Goal: Task Accomplishment & Management: Manage account settings

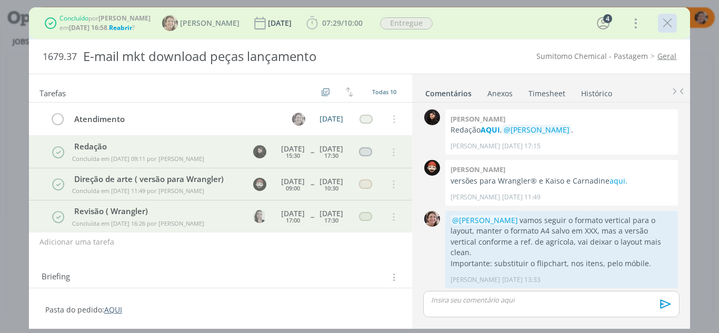
scroll to position [471, 0]
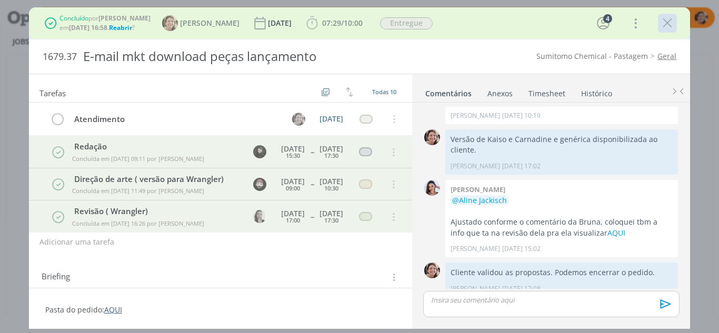
click at [673, 19] on icon "dialog" at bounding box center [668, 23] width 16 height 16
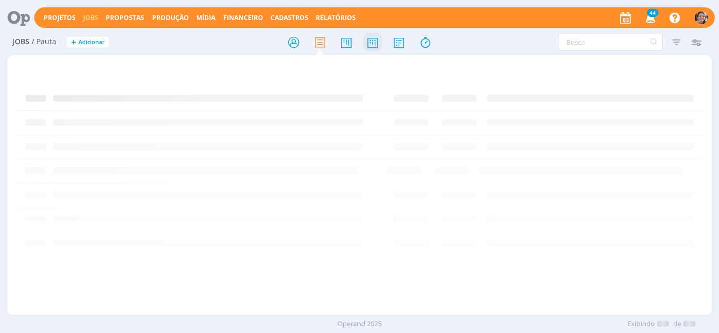
click at [377, 41] on icon at bounding box center [372, 42] width 19 height 21
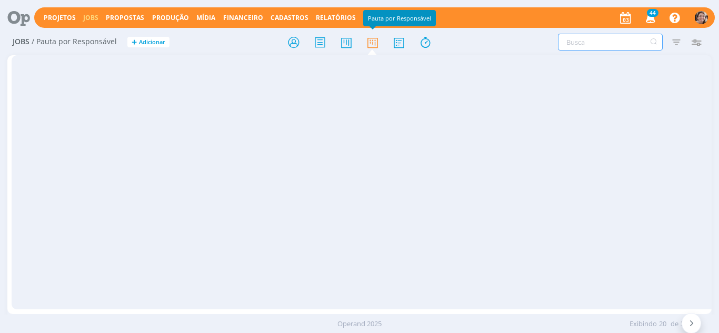
click at [625, 35] on input "text" at bounding box center [610, 42] width 105 height 17
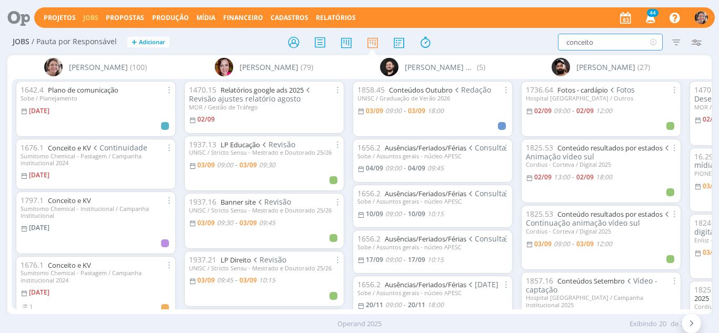
type input "conceito"
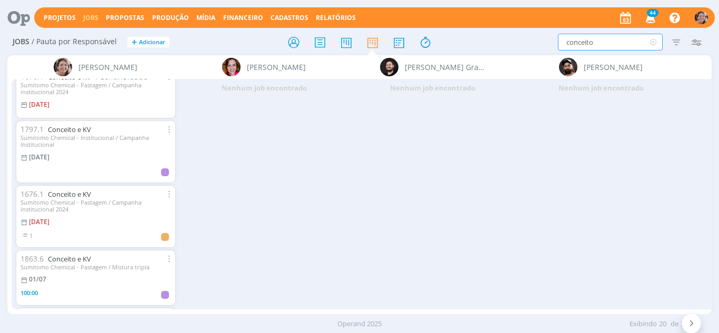
scroll to position [53, 0]
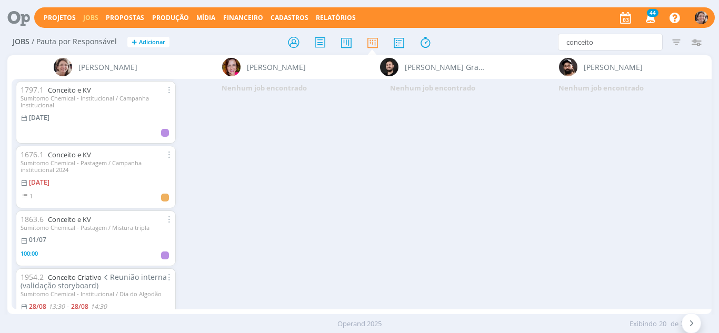
click at [80, 281] on span "Reunião interna (validação storyboard)" at bounding box center [94, 281] width 147 height 19
click at [80, 279] on link "Conceito Criativo" at bounding box center [75, 277] width 54 height 9
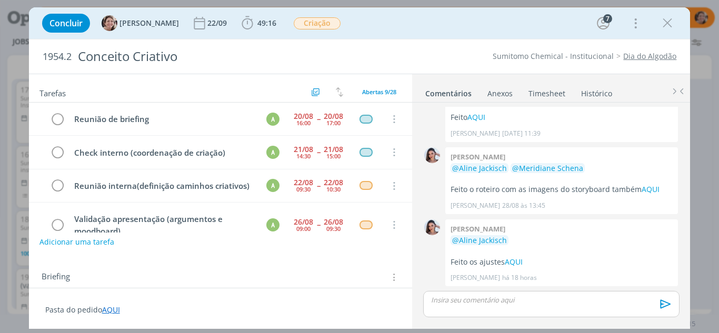
scroll to position [191, 0]
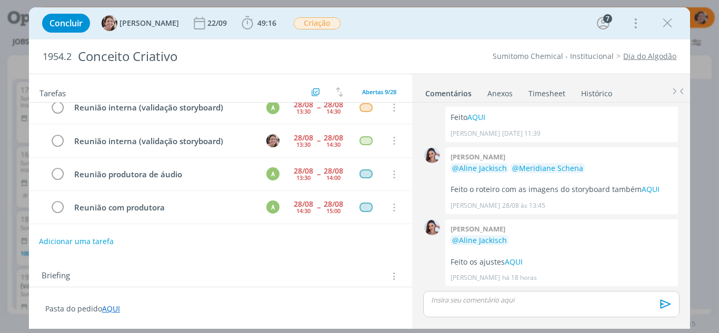
click at [57, 244] on button "Adicionar uma tarefa" at bounding box center [76, 242] width 75 height 18
click at [293, 306] on p "Pasta do pedido AQUI" at bounding box center [220, 308] width 351 height 11
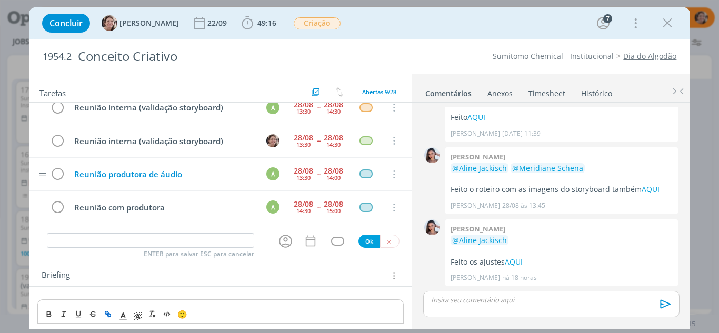
scroll to position [202, 0]
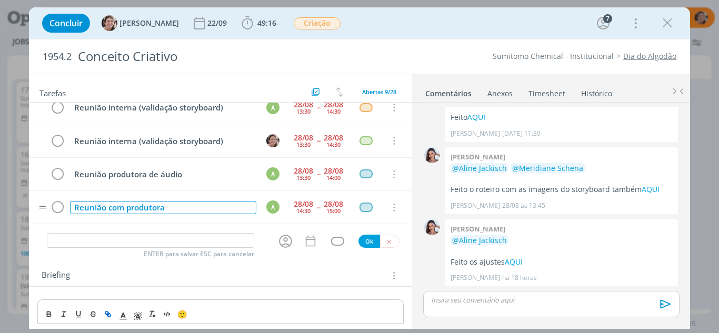
click at [180, 210] on div "Reunião com produtora" at bounding box center [163, 207] width 187 height 13
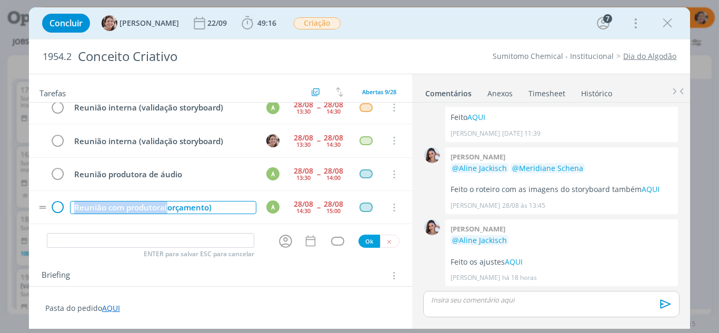
drag, startPoint x: 166, startPoint y: 212, endPoint x: 54, endPoint y: 214, distance: 112.7
click at [54, 214] on tr "Reunião com produtora(orçamento) A 28/08 14:30 -- 28/08 15:00 Cancelar" at bounding box center [221, 207] width 384 height 33
copy div "Reunião com produtora("
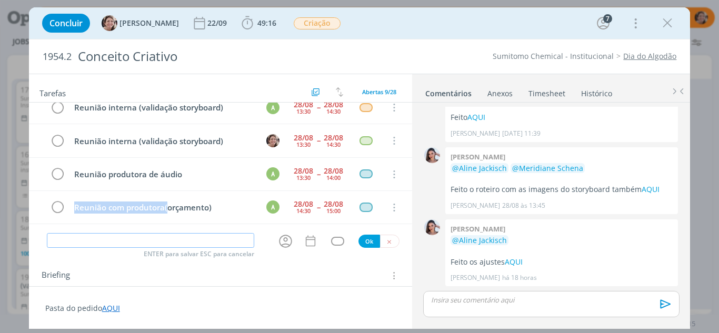
click at [69, 243] on input "dialog" at bounding box center [151, 240] width 208 height 15
paste input "Reunião com produtora("
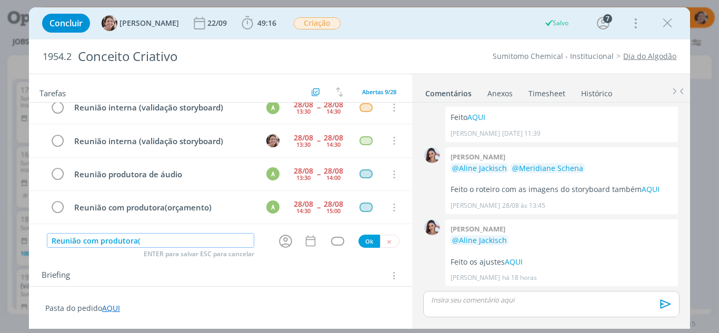
click at [286, 242] on icon "dialog" at bounding box center [285, 241] width 13 height 13
type input "Reunião com produtora("
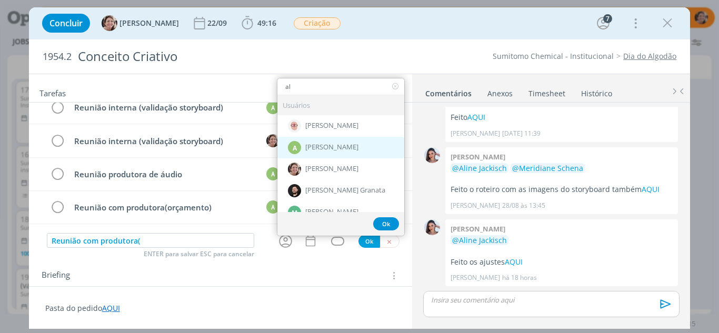
type input "al"
click at [337, 143] on div "A Alexandre Assumpção" at bounding box center [341, 148] width 127 height 22
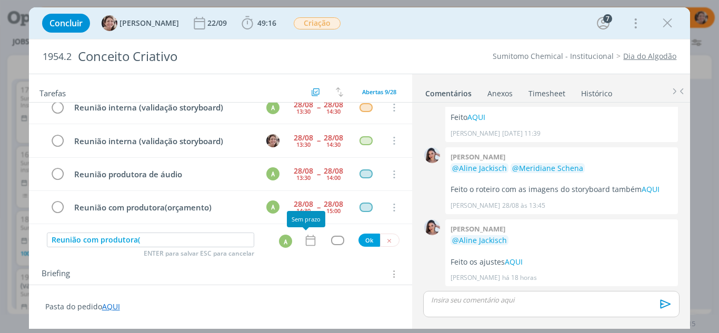
click at [306, 245] on icon "dialog" at bounding box center [310, 240] width 9 height 11
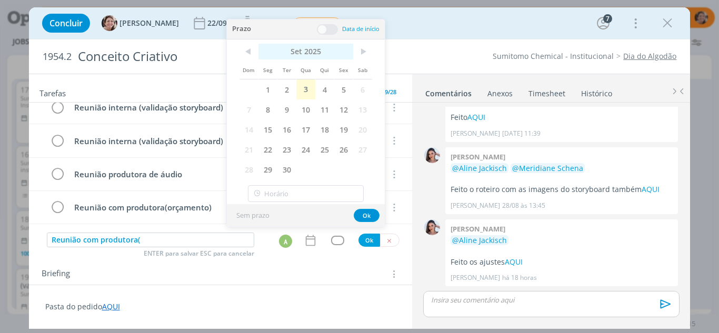
drag, startPoint x: 307, startPoint y: 91, endPoint x: 317, endPoint y: 58, distance: 34.1
click at [309, 88] on span "3" at bounding box center [305, 90] width 19 height 20
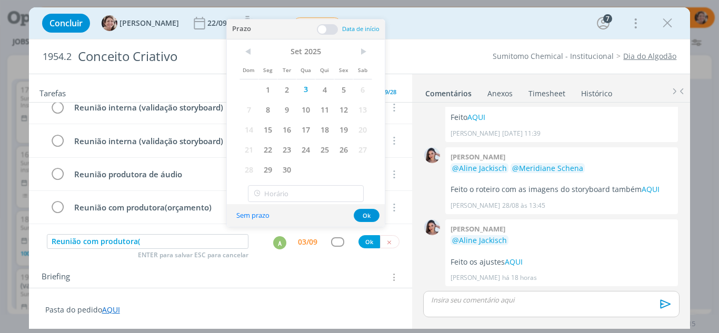
click at [324, 33] on span at bounding box center [327, 29] width 21 height 11
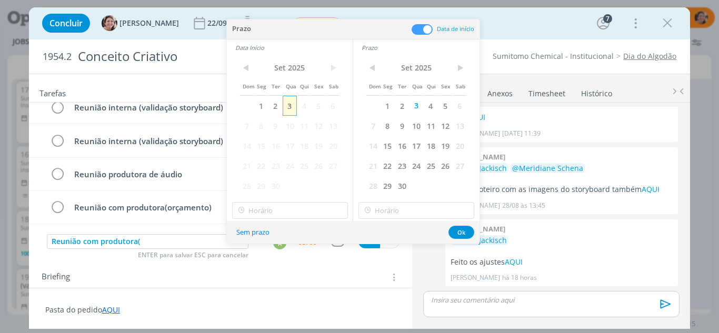
click at [290, 107] on span "3" at bounding box center [290, 106] width 14 height 20
type input "10:00"
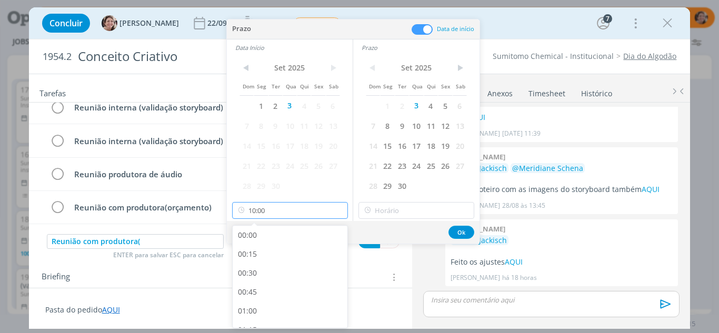
click at [294, 212] on input "10:00" at bounding box center [290, 210] width 116 height 17
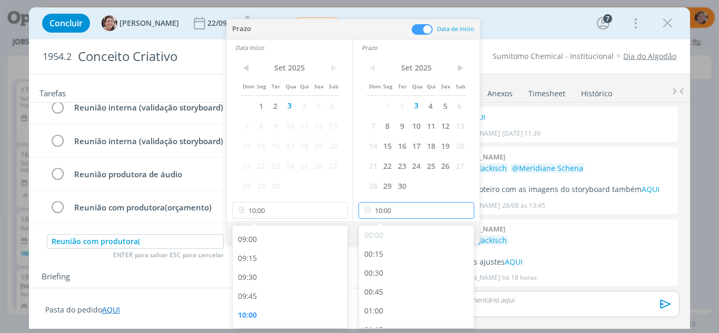
click at [411, 205] on input "10:00" at bounding box center [417, 210] width 116 height 17
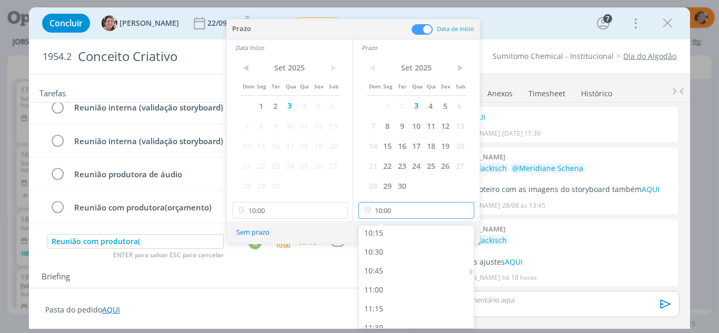
scroll to position [784, 0]
click at [389, 282] on div "11:00" at bounding box center [418, 285] width 118 height 19
type input "11:00"
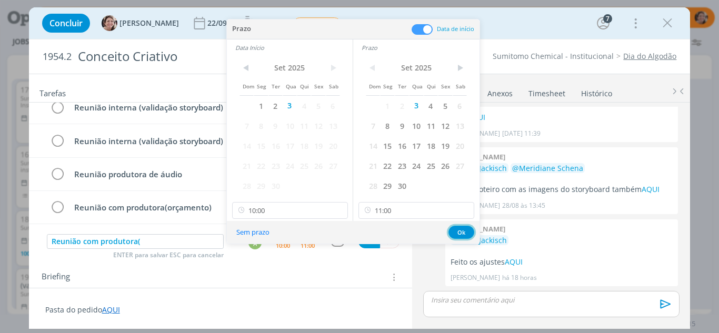
click at [463, 227] on button "Ok" at bounding box center [462, 232] width 26 height 13
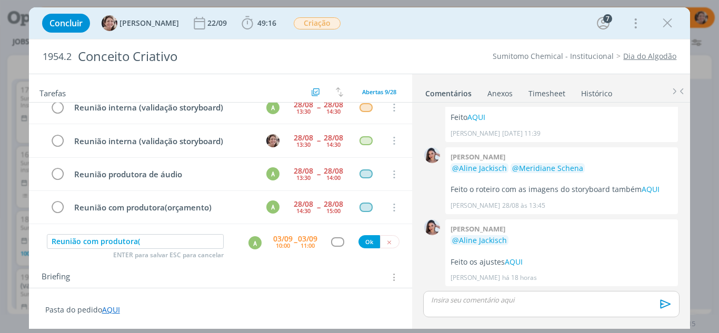
click at [334, 243] on div "dialog" at bounding box center [337, 242] width 13 height 9
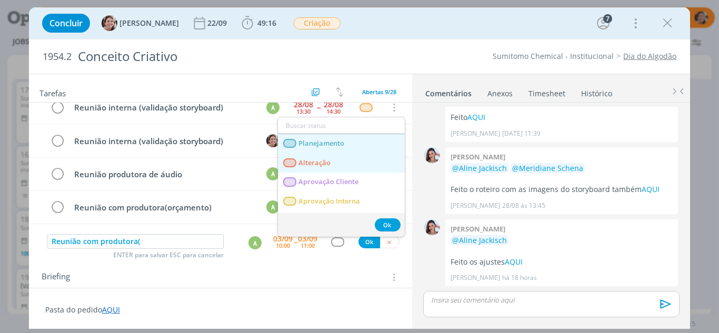
click at [357, 140] on link "Planejamento" at bounding box center [341, 143] width 127 height 19
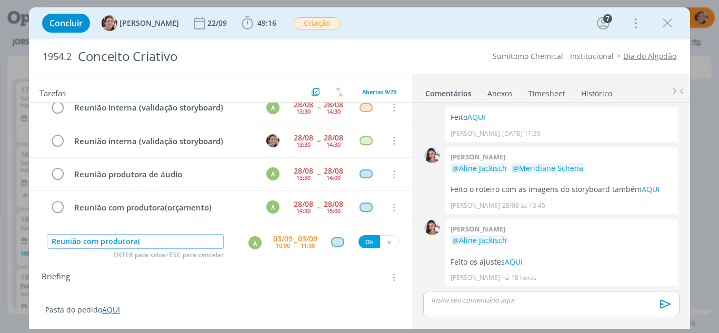
click at [163, 238] on input "Reunião com produtora(" at bounding box center [135, 241] width 177 height 15
type input "Reunião com produtora(alinhamentos)"
click at [367, 240] on button "Ok" at bounding box center [370, 241] width 22 height 13
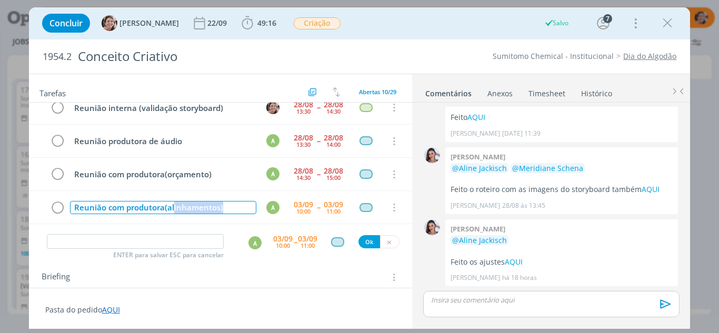
scroll to position [235, 0]
drag, startPoint x: 228, startPoint y: 218, endPoint x: 62, endPoint y: 223, distance: 166.0
click at [62, 223] on tr "Reunião com produtora(alinhamentos) A 03/09 10:00 -- 03/09 11:00 Cancelar" at bounding box center [221, 207] width 384 height 33
copy div "Reunião com produtora(alinhamentos)"
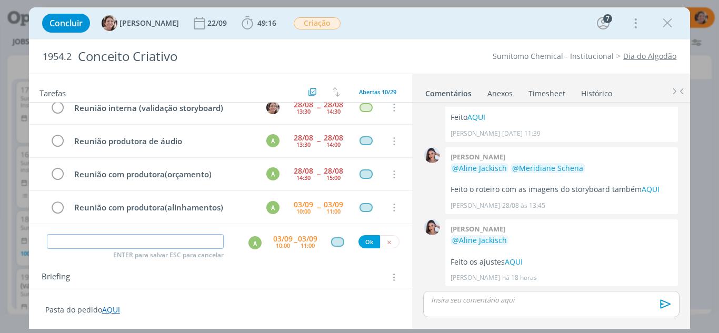
click at [75, 245] on input "dialog" at bounding box center [135, 241] width 177 height 15
paste input "Reunião com produtora(alinhamentos)"
click at [251, 247] on div "A" at bounding box center [255, 242] width 13 height 13
type input "Reunião com produtora(alinhamentos)"
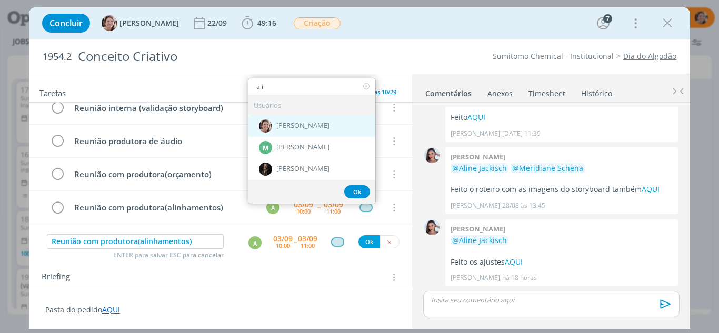
type input "ali"
click at [276, 118] on div "[PERSON_NAME]" at bounding box center [312, 126] width 127 height 22
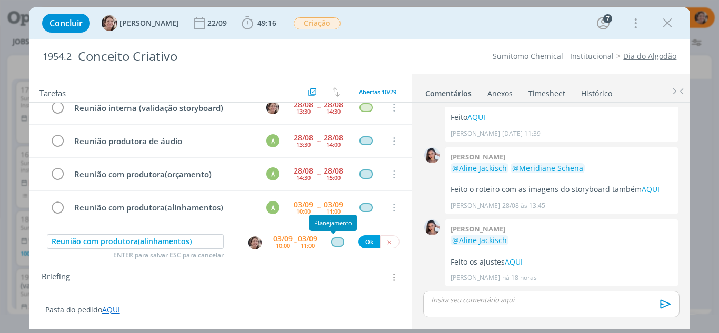
click at [333, 240] on div "dialog" at bounding box center [337, 242] width 13 height 9
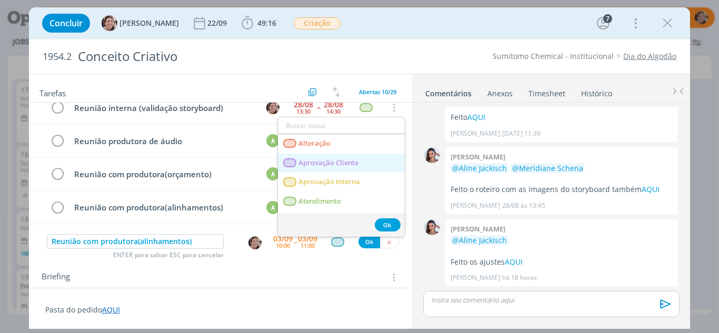
scroll to position [53, 0]
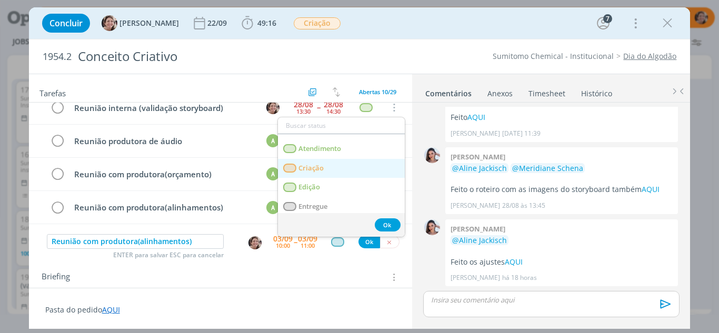
click at [329, 166] on link "Criação" at bounding box center [341, 168] width 127 height 19
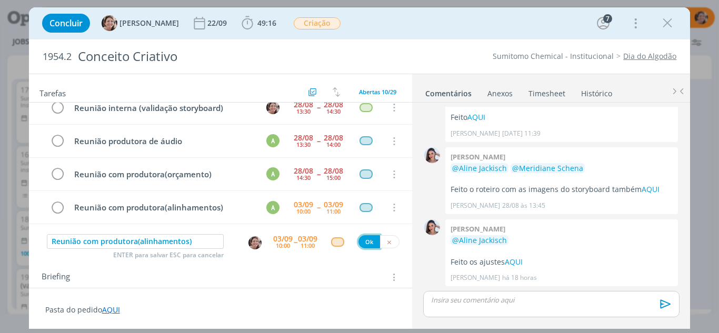
click at [364, 243] on button "Ok" at bounding box center [370, 241] width 22 height 13
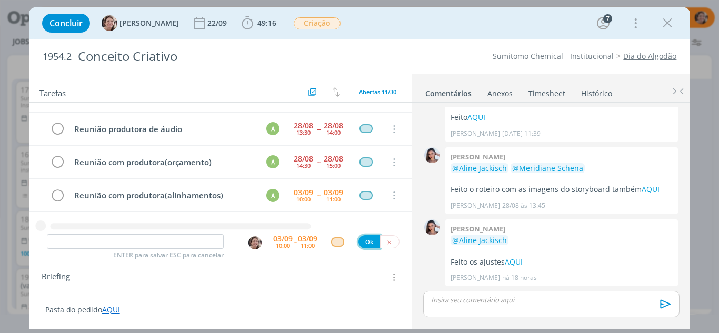
scroll to position [259, 0]
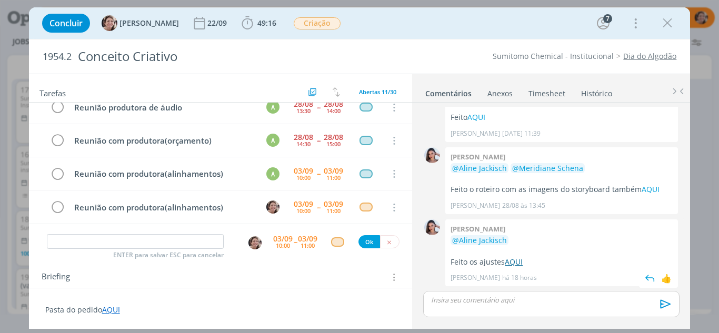
click at [520, 263] on link "AQUI" at bounding box center [514, 262] width 18 height 10
click at [669, 19] on icon "dialog" at bounding box center [668, 23] width 16 height 16
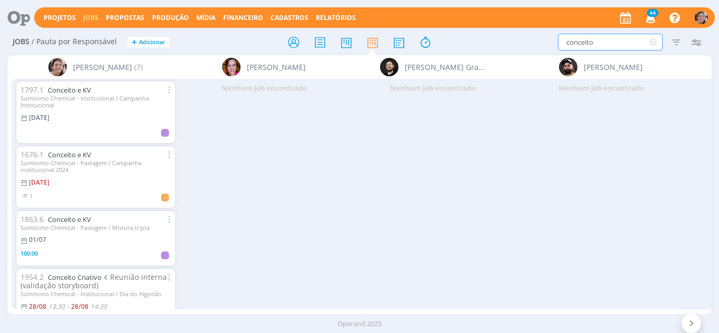
drag, startPoint x: 604, startPoint y: 42, endPoint x: 469, endPoint y: 44, distance: 135.3
click at [469, 44] on div "Jobs / Pauta por Responsável + Adicionar conceito Filtrar Filtrar Limpar concei…" at bounding box center [359, 42] width 705 height 26
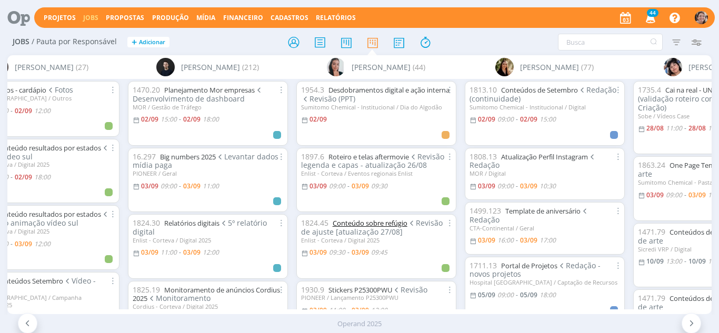
scroll to position [53, 0]
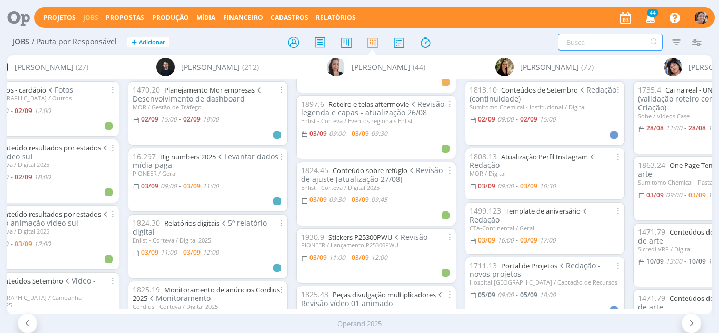
click at [581, 43] on input "text" at bounding box center [610, 42] width 105 height 17
type input "mistura"
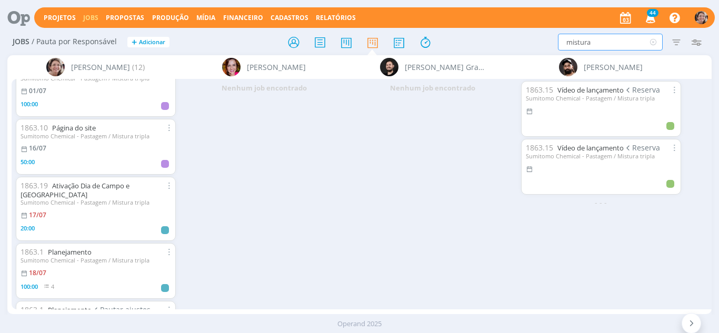
scroll to position [211, 0]
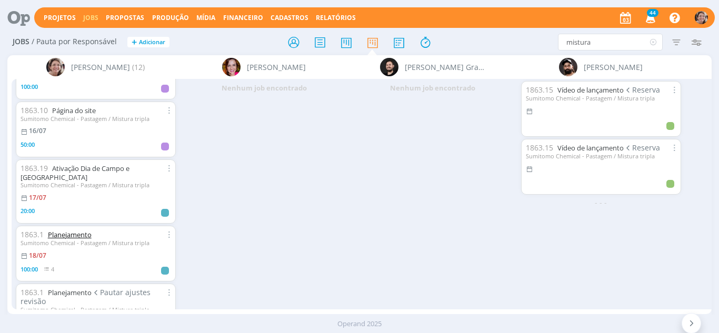
click at [80, 230] on link "Planejamento" at bounding box center [70, 234] width 44 height 9
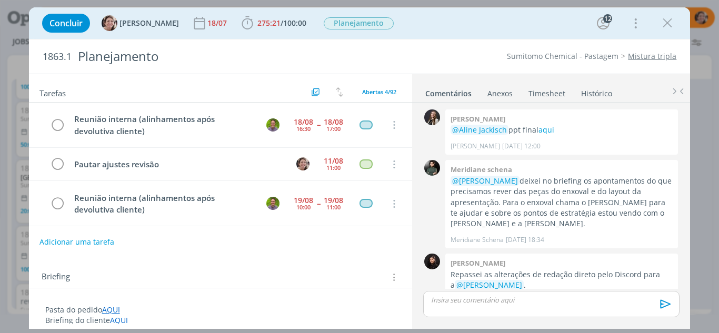
scroll to position [1454, 0]
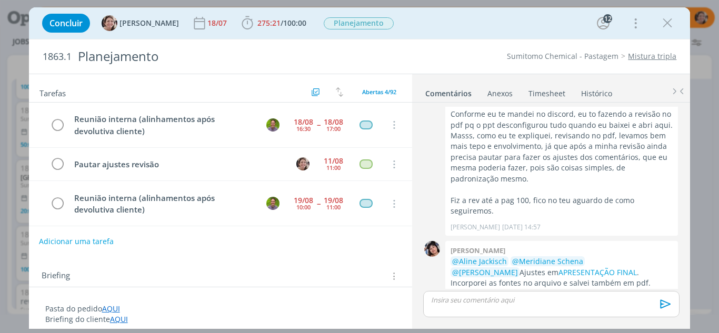
click at [59, 242] on button "Adicionar uma tarefa" at bounding box center [76, 242] width 75 height 18
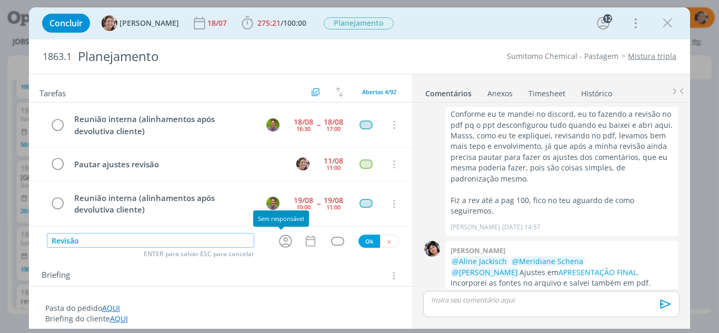
click at [284, 241] on icon "dialog" at bounding box center [286, 241] width 16 height 16
type input "Revisão"
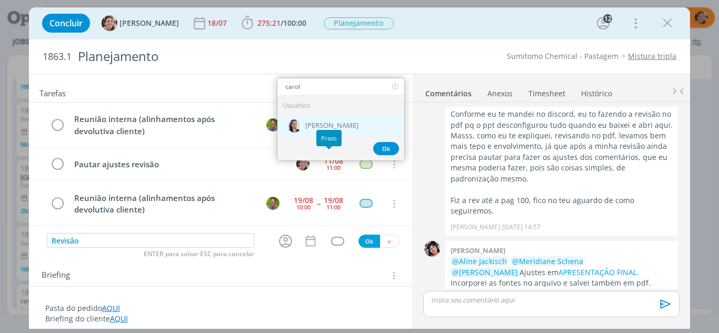
type input "carol"
click at [331, 121] on div "[PERSON_NAME]" at bounding box center [341, 126] width 127 height 22
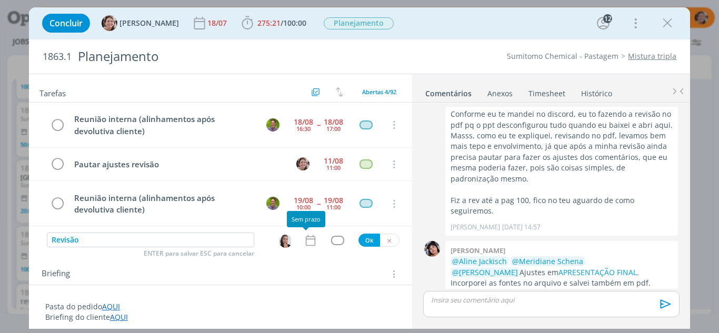
click at [304, 238] on icon "dialog" at bounding box center [311, 241] width 14 height 14
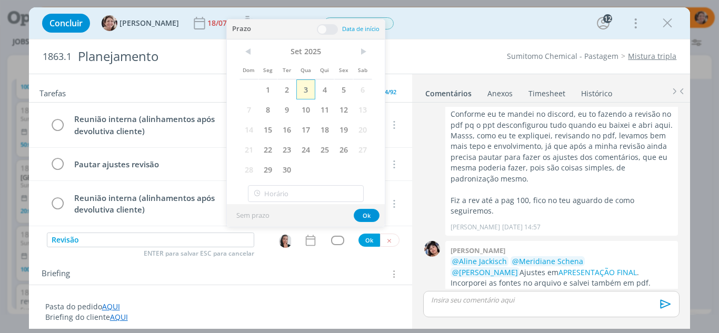
click at [308, 90] on span "3" at bounding box center [305, 90] width 19 height 20
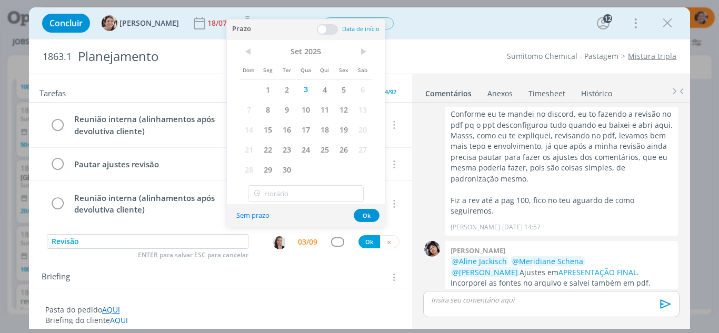
click at [321, 29] on span at bounding box center [327, 29] width 21 height 11
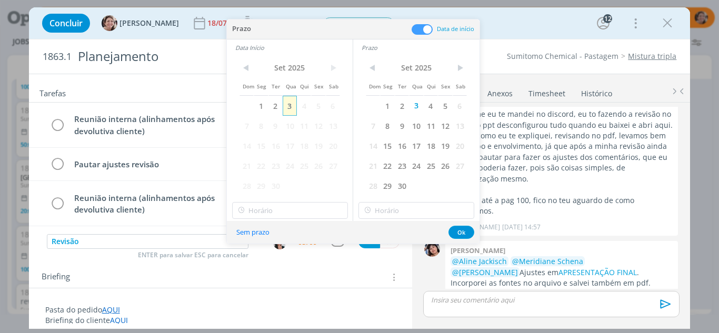
click at [286, 109] on span "3" at bounding box center [290, 106] width 14 height 20
click at [283, 207] on input "10:00" at bounding box center [290, 210] width 116 height 17
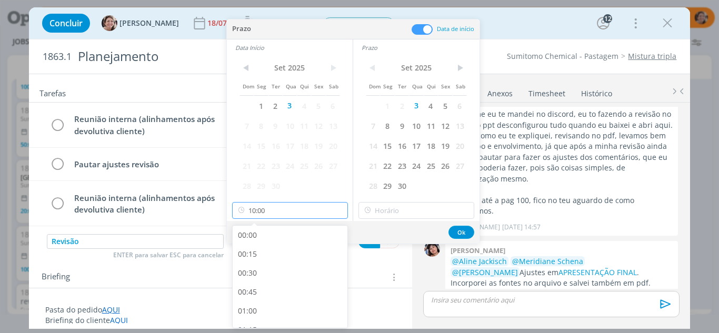
scroll to position [678, 0]
click at [254, 292] on div "09:45" at bounding box center [292, 296] width 118 height 19
type input "09:45"
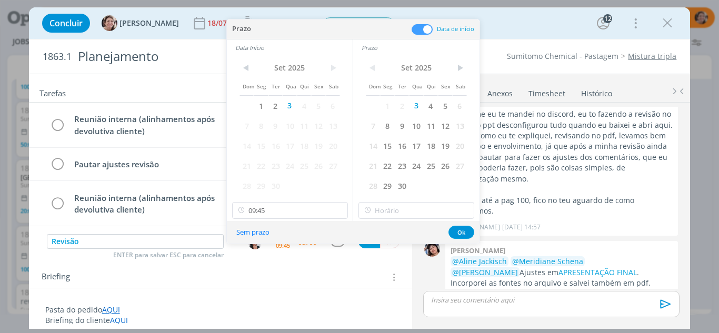
click at [426, 198] on div "< Set 2025 > Dom Seg Ter Qua Qui Sex Sab 1 2 3 4 5 6 7 8 9 10 11 12 13 14 15 16…" at bounding box center [416, 138] width 126 height 165
click at [420, 207] on input "10:00" at bounding box center [417, 210] width 116 height 17
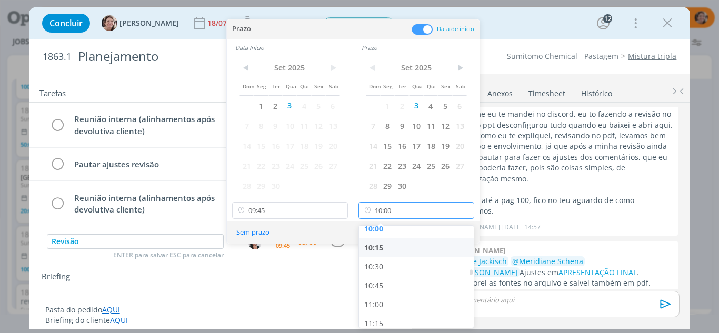
scroll to position [784, 0]
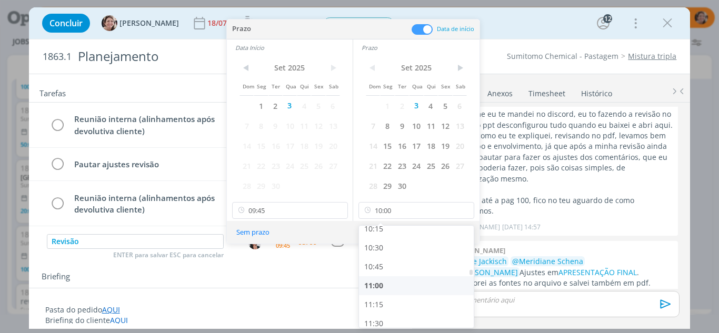
click at [388, 283] on div "11:00" at bounding box center [418, 285] width 118 height 19
type input "11:00"
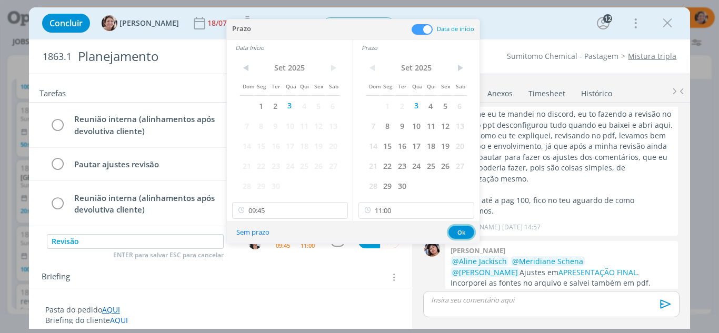
click at [463, 232] on button "Ok" at bounding box center [462, 232] width 26 height 13
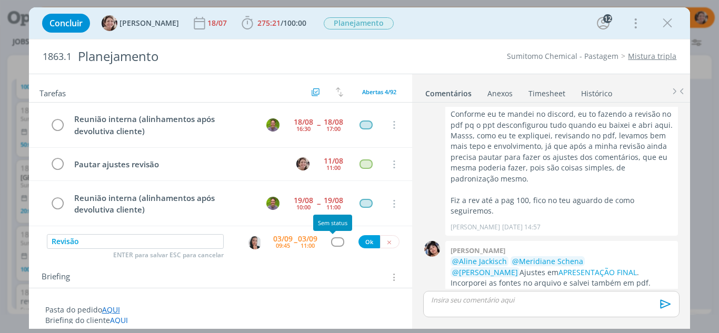
click at [332, 241] on div "dialog" at bounding box center [337, 242] width 13 height 9
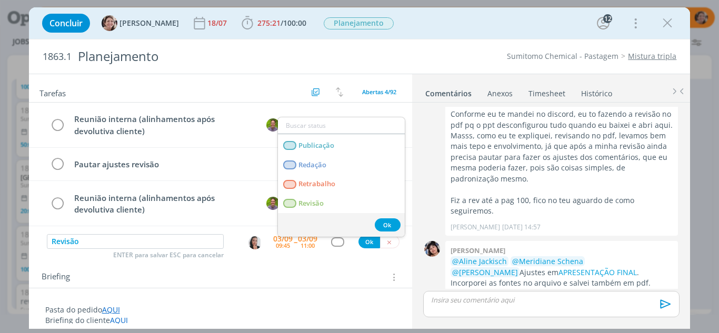
scroll to position [230, 0]
click at [327, 206] on link "Revisão" at bounding box center [341, 203] width 127 height 19
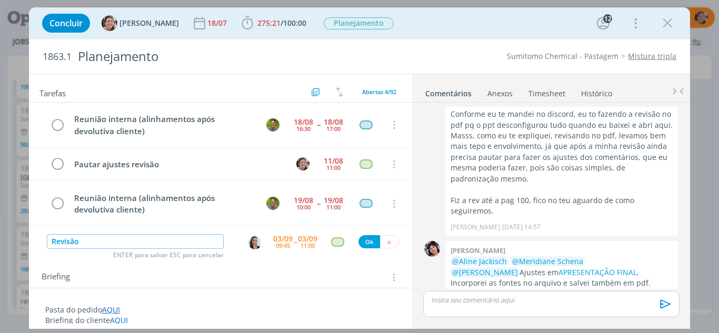
click at [120, 239] on input "Revisão" at bounding box center [135, 241] width 177 height 15
type input "Revisão( revisão a partir página 100)"
click at [366, 240] on button "Ok" at bounding box center [370, 241] width 22 height 13
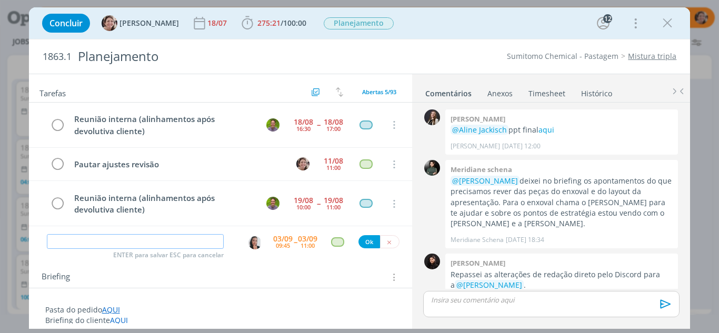
scroll to position [1454, 0]
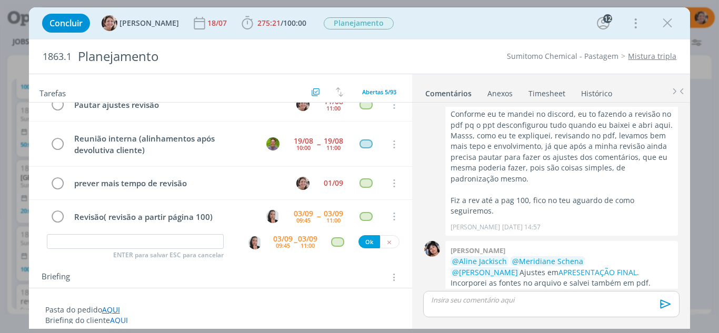
click at [449, 301] on p "dialog" at bounding box center [551, 299] width 239 height 9
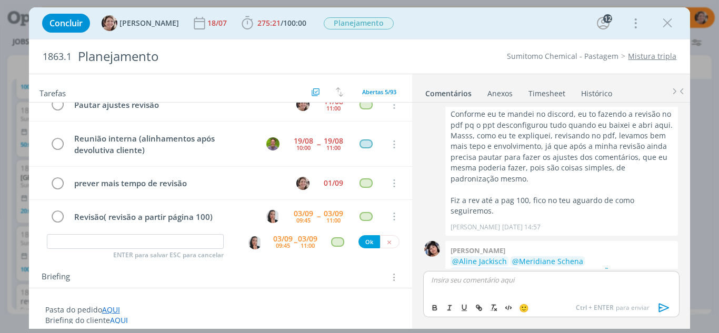
scroll to position [1475, 0]
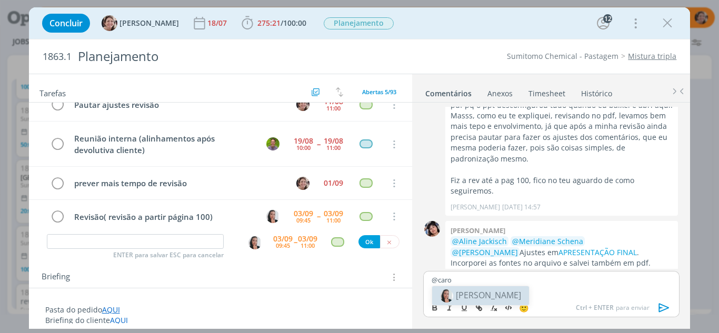
click at [500, 290] on span "[PERSON_NAME]" at bounding box center [488, 296] width 65 height 12
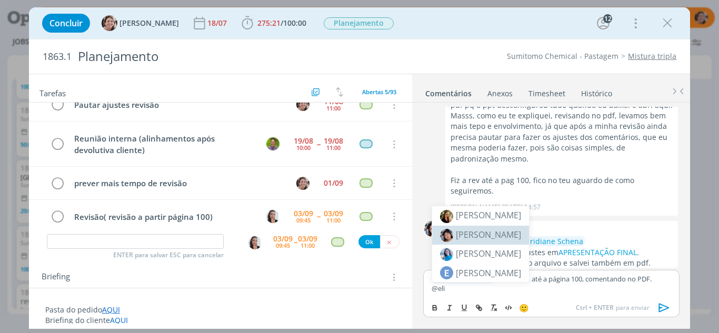
click at [504, 231] on span "[PERSON_NAME]" at bounding box center [488, 235] width 65 height 12
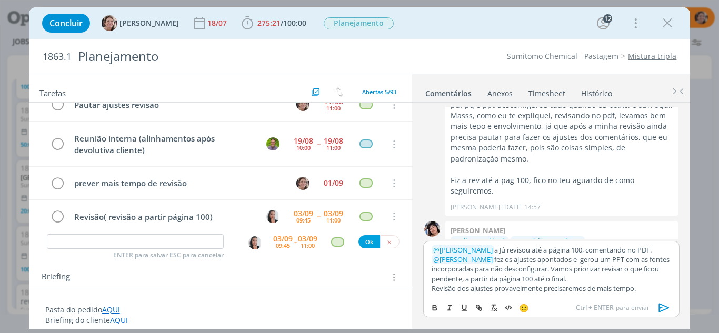
click at [660, 309] on icon "dialog" at bounding box center [665, 308] width 16 height 16
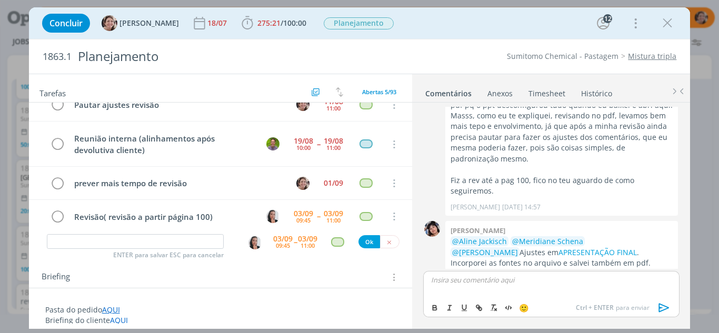
scroll to position [1589, 0]
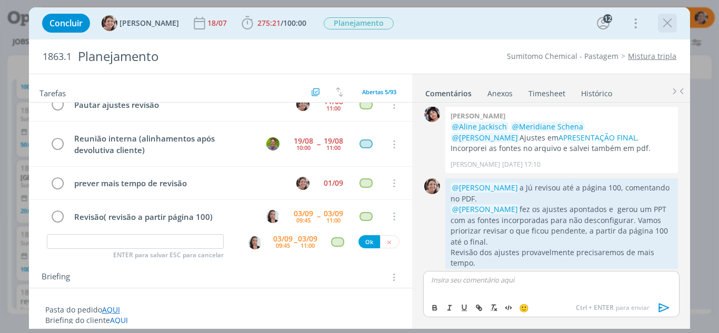
click at [668, 18] on icon "dialog" at bounding box center [668, 23] width 16 height 16
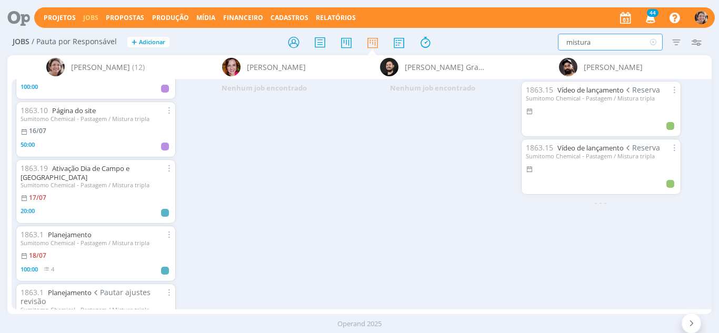
drag, startPoint x: 613, startPoint y: 36, endPoint x: 527, endPoint y: 46, distance: 87.4
click at [527, 46] on div "mistura Filtrar Filtrar Limpar mistura Tipo Jobs e Tarefas Data Personalizado a…" at bounding box center [594, 42] width 224 height 17
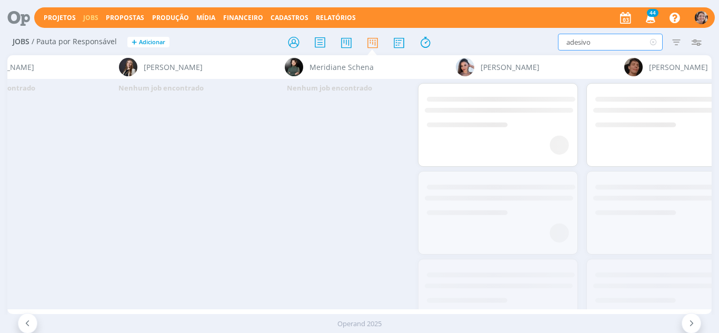
scroll to position [0, 1962]
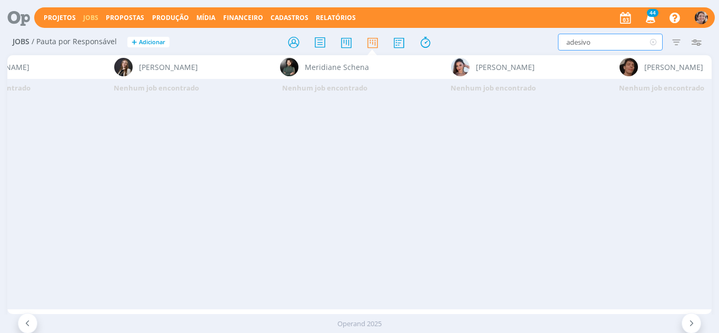
drag, startPoint x: 597, startPoint y: 43, endPoint x: 516, endPoint y: 50, distance: 81.4
click at [516, 50] on div "adesivo Filtrar Filtrar Limpar adesivo Tipo Jobs e Tarefas Data Personalizado a…" at bounding box center [594, 42] width 224 height 17
type input "S10"
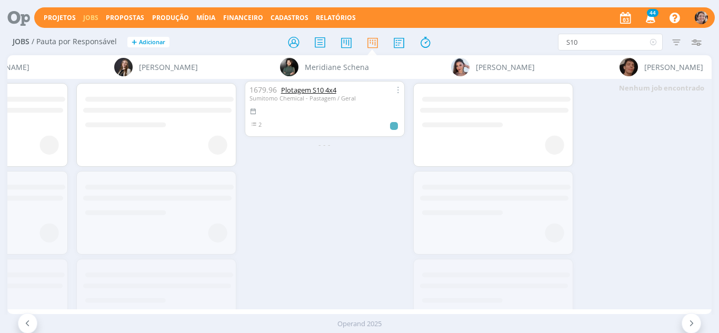
click at [292, 87] on link "Plotagem S10 4x4" at bounding box center [308, 89] width 55 height 9
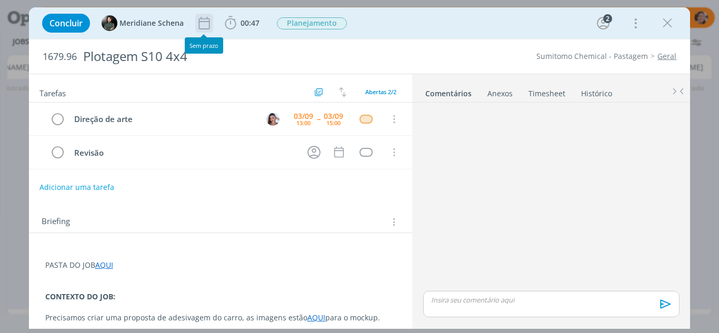
click at [206, 25] on icon "dialog" at bounding box center [204, 23] width 16 height 16
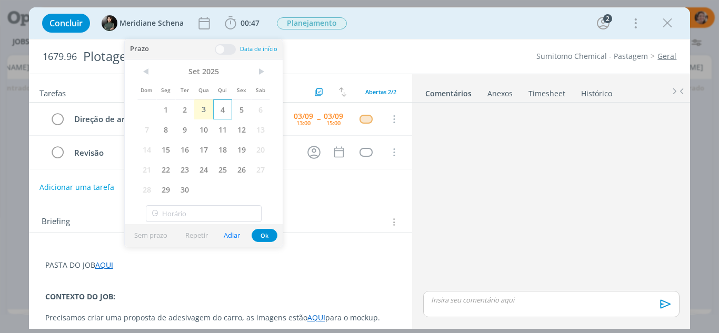
click at [224, 108] on span "4" at bounding box center [222, 110] width 19 height 20
click at [310, 25] on span "Planejamento" at bounding box center [334, 23] width 70 height 12
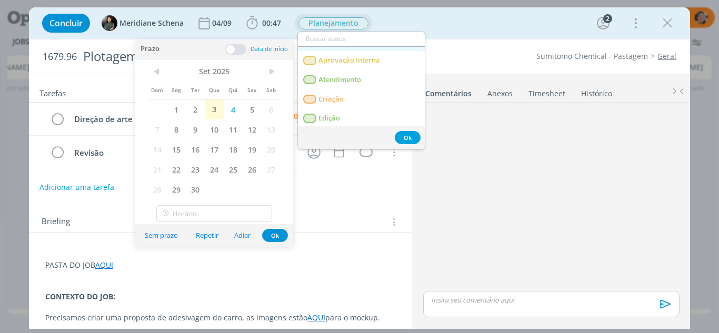
scroll to position [53, 0]
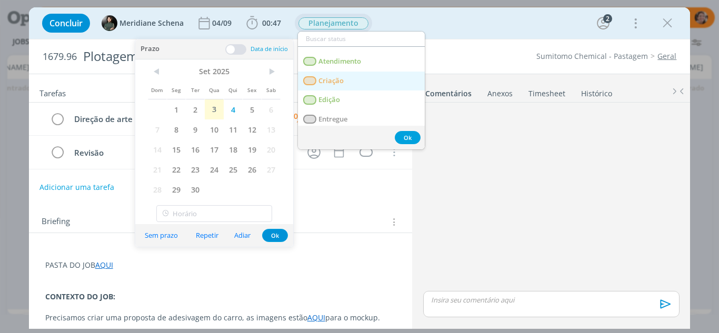
click at [332, 81] on span "Criação" at bounding box center [331, 81] width 25 height 8
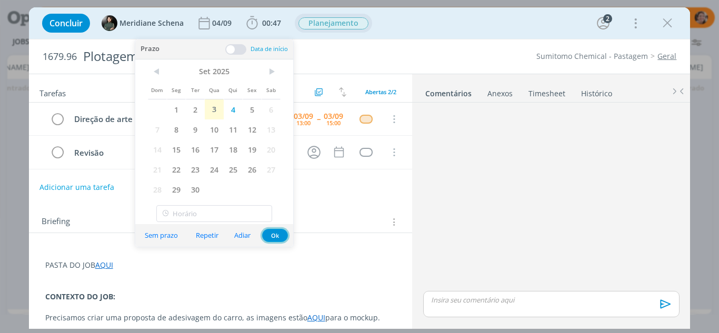
click at [275, 234] on button "Ok" at bounding box center [275, 235] width 26 height 13
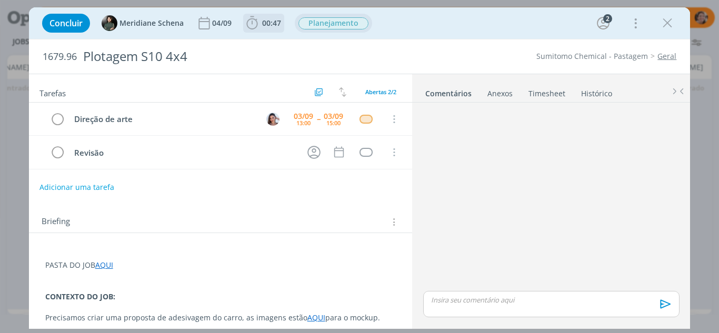
click at [253, 27] on icon "dialog" at bounding box center [252, 23] width 16 height 16
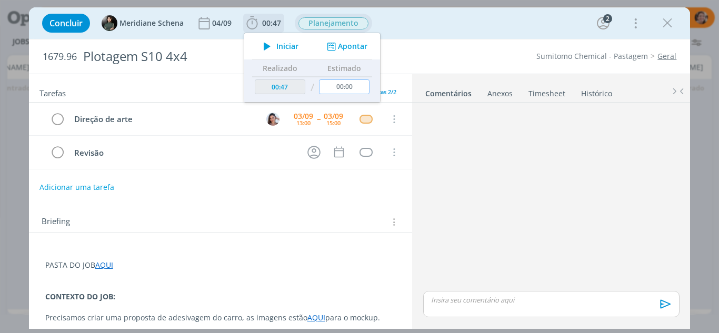
click at [356, 87] on input "00:00" at bounding box center [344, 87] width 51 height 15
type input "04:00"
click at [270, 219] on div "Briefing Briefings Predefinidos Versões do Briefing Ver Briefing do Projeto" at bounding box center [222, 222] width 361 height 14
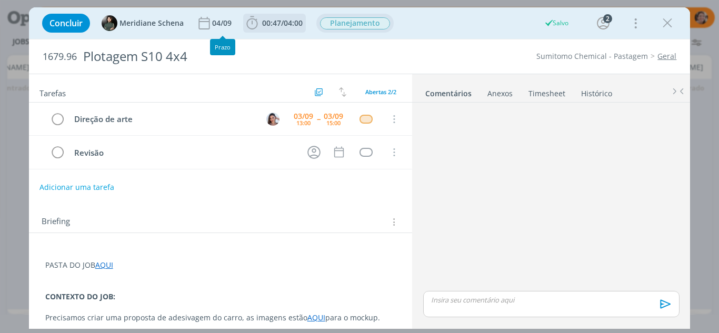
click at [251, 20] on icon "dialog" at bounding box center [252, 23] width 16 height 16
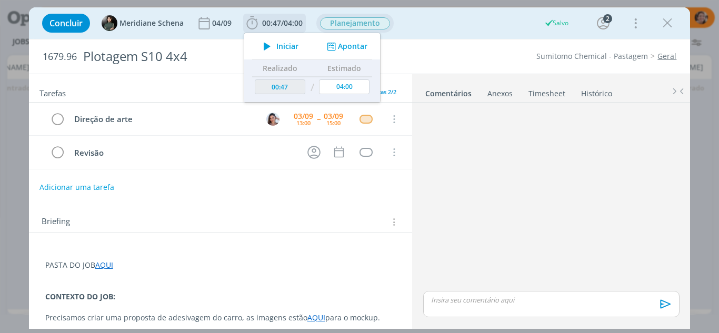
click at [281, 46] on span "Iniciar" at bounding box center [287, 46] width 22 height 7
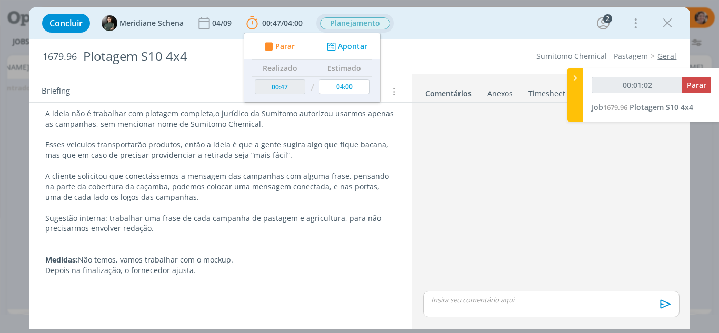
scroll to position [279, 0]
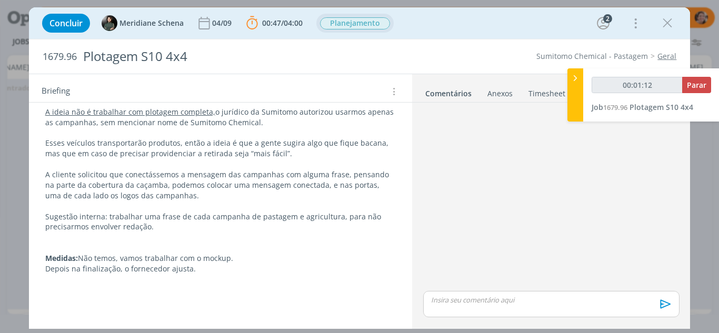
click at [106, 216] on p "Sugestão interna: trabalhar uma frase de cada campanha de pastagem e agricultur…" at bounding box center [220, 222] width 351 height 21
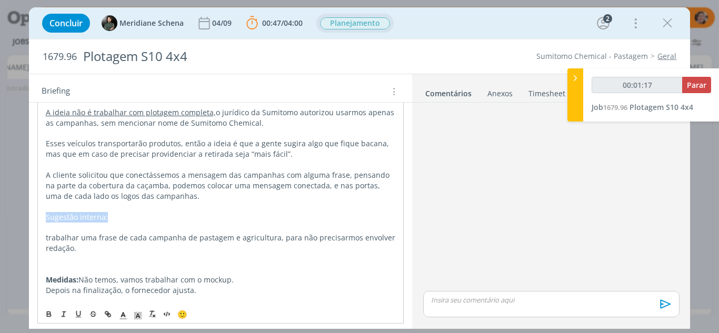
drag, startPoint x: 109, startPoint y: 217, endPoint x: 38, endPoint y: 218, distance: 71.1
click at [38, 218] on div "PASTA DO JOB AQUI CONTEXTO DO JOB: Precisamos criar uma proposta de adesivagem …" at bounding box center [220, 154] width 367 height 374
click at [102, 222] on p "Sugestão interna:" at bounding box center [221, 217] width 350 height 11
type input "00:01:18"
click at [131, 220] on p "Sugestão atendimento:" at bounding box center [221, 217] width 350 height 11
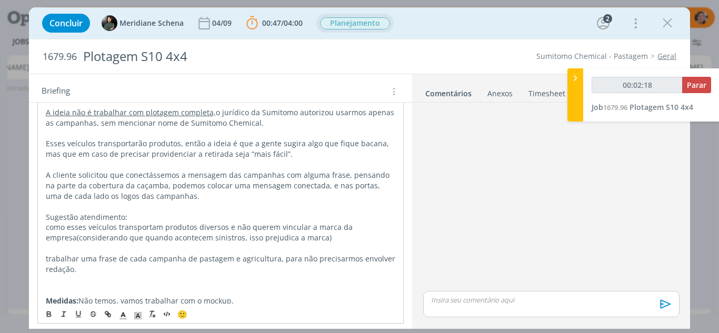
click at [225, 227] on p "como esses veículos transportam produtos diversos e não querem vincular a marca…" at bounding box center [221, 232] width 350 height 21
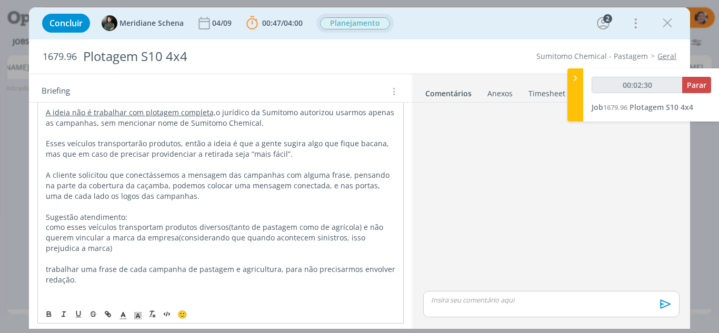
click at [93, 246] on p "como esses veículos transportam produtos diversos(tanto de pastagem como de agr…" at bounding box center [221, 238] width 350 height 32
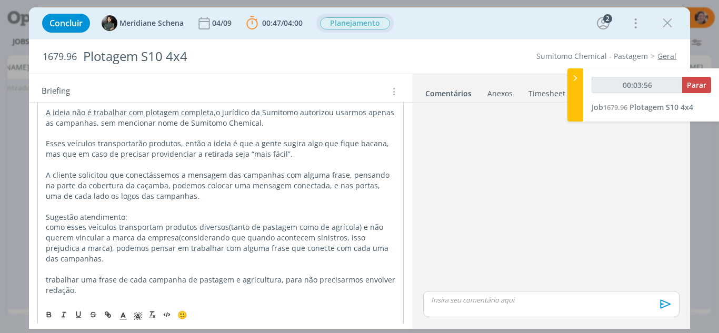
drag, startPoint x: 82, startPoint y: 293, endPoint x: 34, endPoint y: 283, distance: 49.1
click at [34, 283] on div "PASTA DO JOB AQUI CONTEXTO DO JOB: Precisamos criar uma proposta de adesivagem …" at bounding box center [221, 180] width 384 height 453
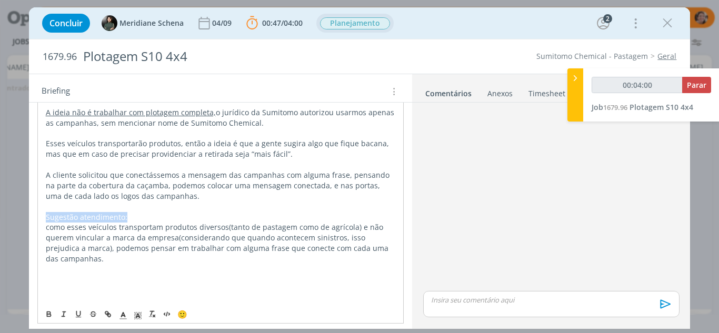
drag, startPoint x: 109, startPoint y: 216, endPoint x: 31, endPoint y: 215, distance: 77.9
click at [31, 215] on div "PASTA DO JOB AQUI CONTEXTO DO JOB: Precisamos criar uma proposta de adesivagem …" at bounding box center [221, 175] width 384 height 442
click at [50, 319] on icon "dialog" at bounding box center [49, 314] width 8 height 8
click at [92, 272] on p "dialog" at bounding box center [221, 269] width 350 height 11
drag, startPoint x: 128, startPoint y: 217, endPoint x: 81, endPoint y: 219, distance: 48.0
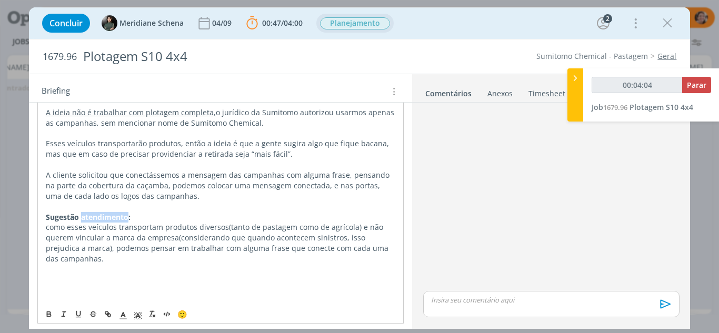
click at [81, 219] on strong "Sugestão atendimento:" at bounding box center [88, 217] width 85 height 10
click at [131, 258] on p "como esses veículos transportam produtos diversos(tanto de pastagem como de agr…" at bounding box center [221, 243] width 350 height 42
click at [166, 271] on p "Agricultura nos Une" at bounding box center [221, 269] width 350 height 11
click at [141, 277] on p "Pastagem nos Une" at bounding box center [221, 280] width 350 height 11
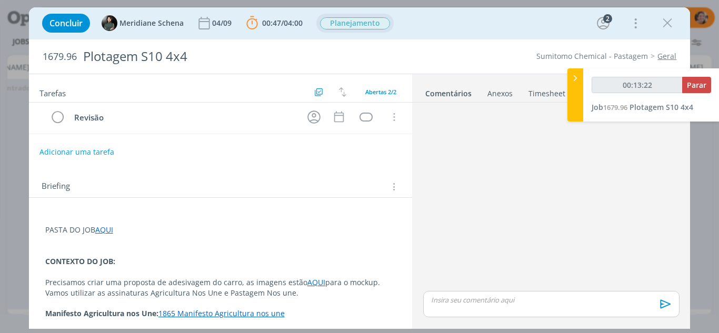
scroll to position [0, 0]
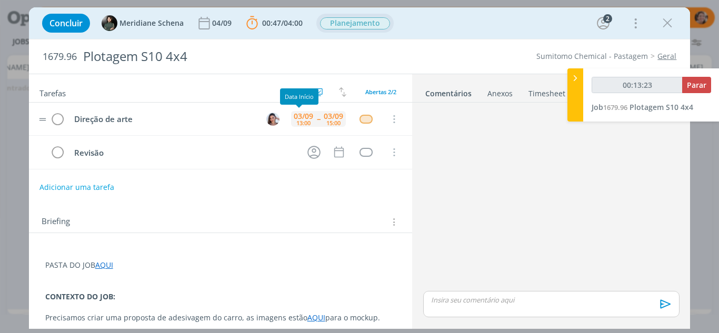
click at [303, 121] on div "13:00" at bounding box center [303, 123] width 14 height 6
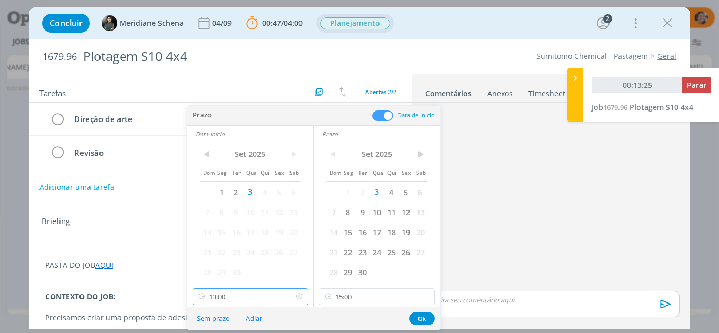
click at [235, 300] on input "13:00" at bounding box center [251, 297] width 116 height 17
type input "00:13:28"
click at [226, 264] on div "09:30" at bounding box center [252, 267] width 118 height 19
type input "09:30"
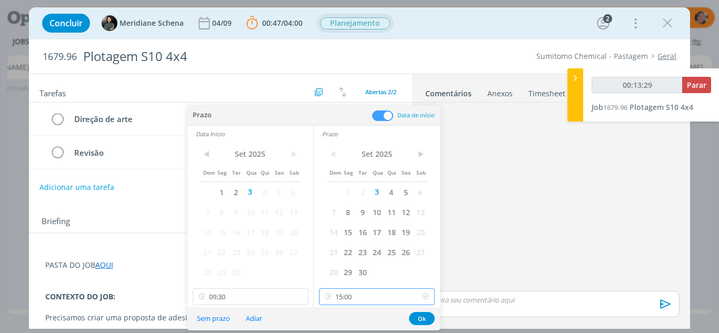
click at [366, 295] on input "15:00" at bounding box center [377, 297] width 116 height 17
type input "00:13:37"
click at [347, 217] on div "11:30" at bounding box center [379, 214] width 118 height 19
type input "11:30"
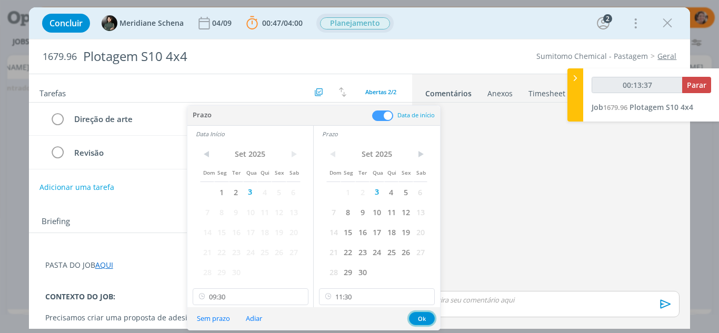
click at [418, 319] on button "Ok" at bounding box center [422, 318] width 26 height 13
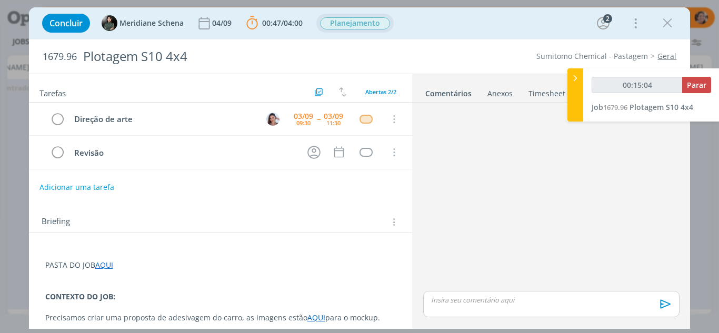
type input "00:15:44"
click at [574, 78] on icon at bounding box center [575, 78] width 11 height 11
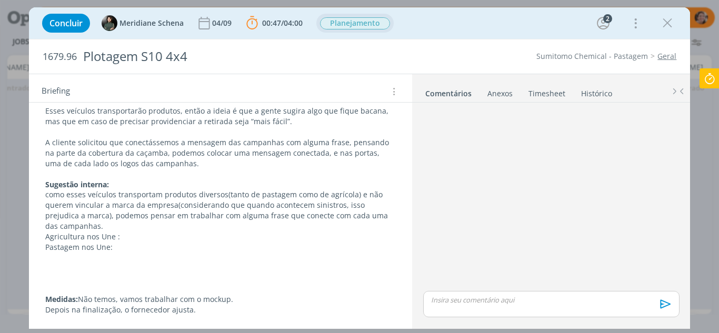
scroll to position [316, 0]
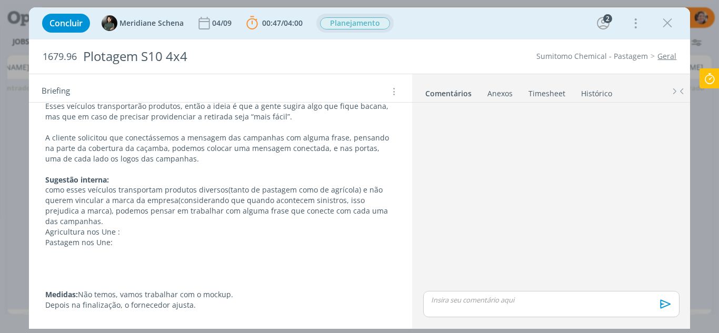
click at [223, 190] on p "como esses veículos transportam produtos diversos(tanto de pastagem como de agr…" at bounding box center [220, 206] width 351 height 42
click at [126, 240] on p "Pastagem nos Une:" at bounding box center [221, 243] width 350 height 11
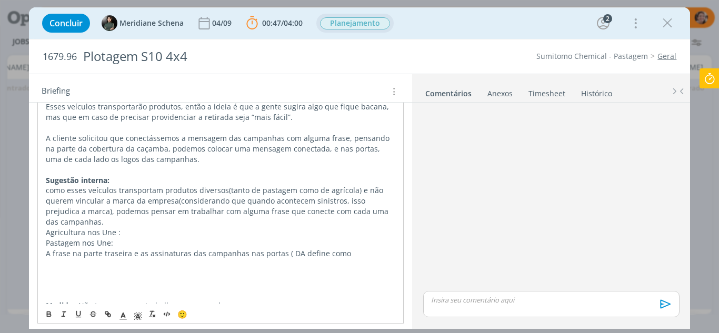
click at [48, 255] on p "A frase na parte traseira e as assinaturas das campanhas nas portas ( DA define…" at bounding box center [221, 254] width 350 height 11
click at [72, 255] on p "As frase na parte traseira e as assinaturas das campanhas nas portas ( DA defin…" at bounding box center [221, 254] width 350 height 11
click at [352, 254] on p "As frases na parte traseira e as assinaturas das campanhas nas portas ( DA defi…" at bounding box center [221, 254] width 350 height 11
click at [92, 290] on p "dialog" at bounding box center [221, 295] width 350 height 11
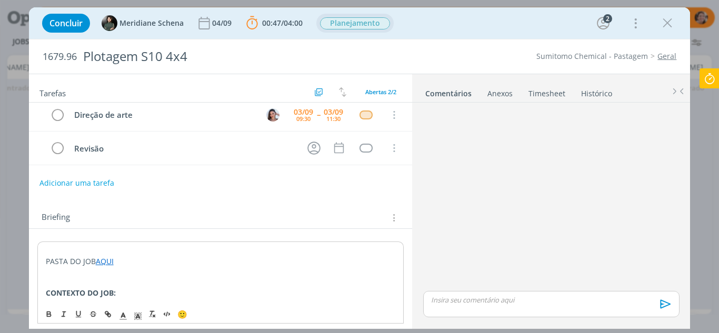
scroll to position [0, 0]
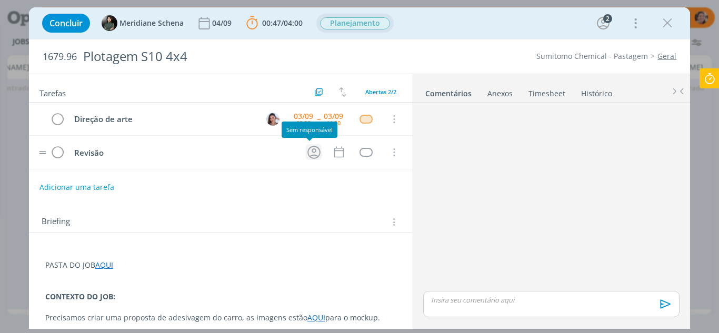
click at [313, 151] on icon "dialog" at bounding box center [314, 152] width 16 height 16
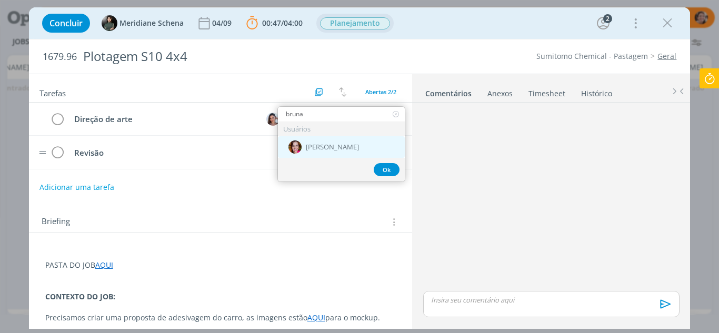
type input "bruna"
click at [312, 145] on span "[PERSON_NAME]" at bounding box center [332, 147] width 53 height 8
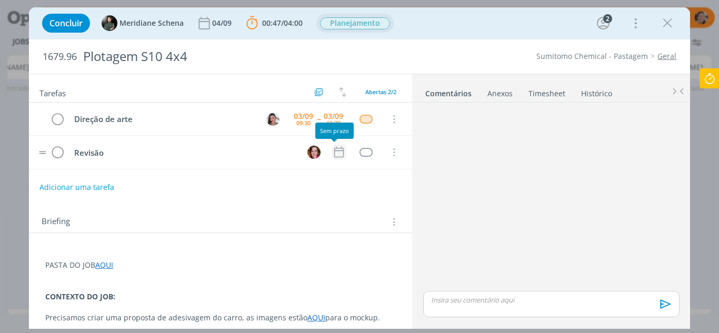
click at [332, 154] on icon "dialog" at bounding box center [339, 152] width 14 height 14
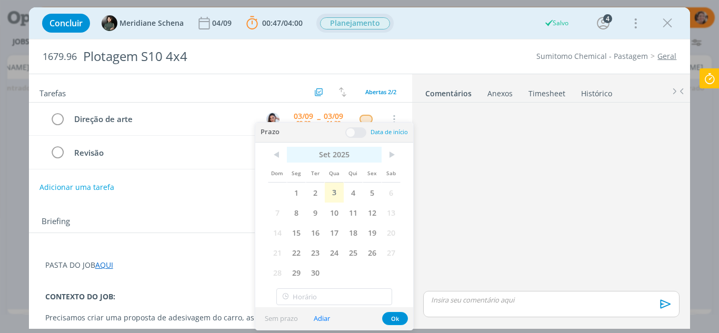
drag, startPoint x: 337, startPoint y: 192, endPoint x: 361, endPoint y: 147, distance: 50.6
click at [338, 191] on span "3" at bounding box center [334, 193] width 19 height 20
click at [347, 131] on span at bounding box center [355, 132] width 21 height 11
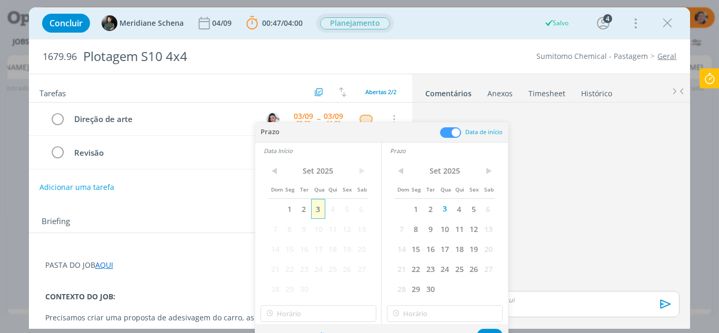
click at [317, 205] on span "3" at bounding box center [318, 209] width 14 height 20
click at [310, 324] on div "Sem prazo Adiar Ok" at bounding box center [381, 335] width 253 height 23
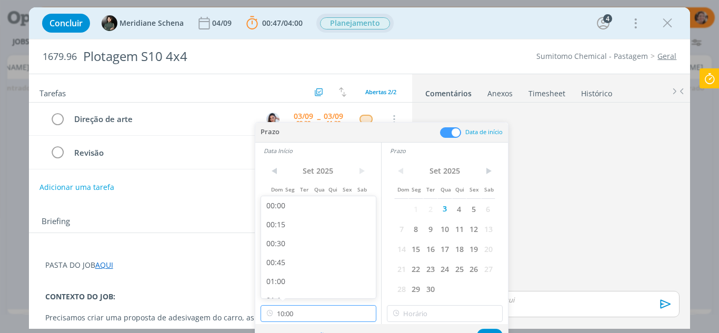
click at [313, 313] on input "10:00" at bounding box center [319, 313] width 116 height 17
drag, startPoint x: 282, startPoint y: 287, endPoint x: 357, endPoint y: 293, distance: 75.5
click at [283, 287] on div "13:30" at bounding box center [320, 288] width 118 height 19
type input "13:30"
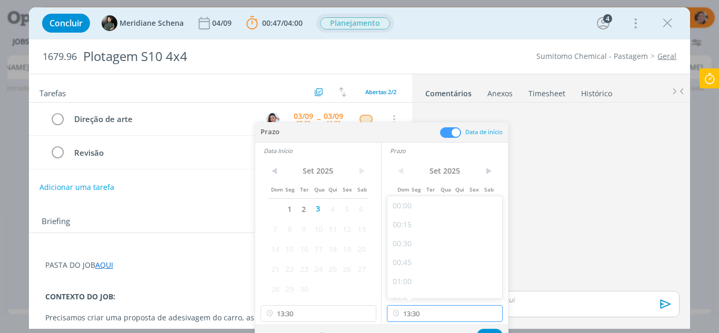
click at [420, 314] on input "13:30" at bounding box center [445, 313] width 116 height 17
click at [414, 220] on div "14:00" at bounding box center [447, 218] width 118 height 19
type input "14:00"
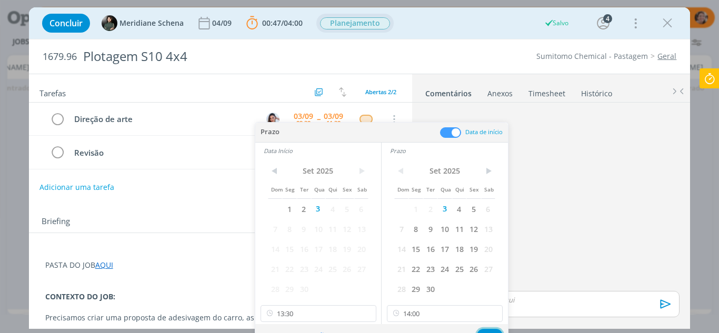
click at [490, 330] on button "Ok" at bounding box center [490, 335] width 26 height 13
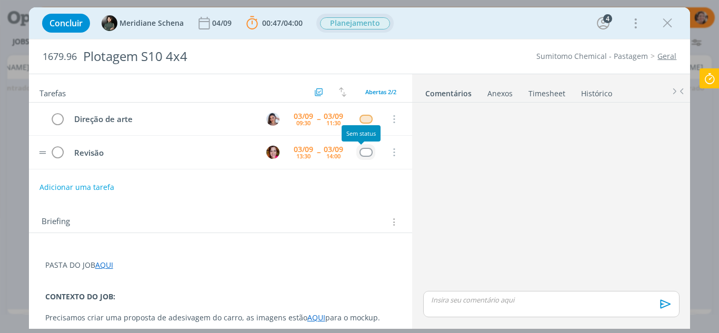
click at [365, 152] on div "dialog" at bounding box center [366, 152] width 13 height 9
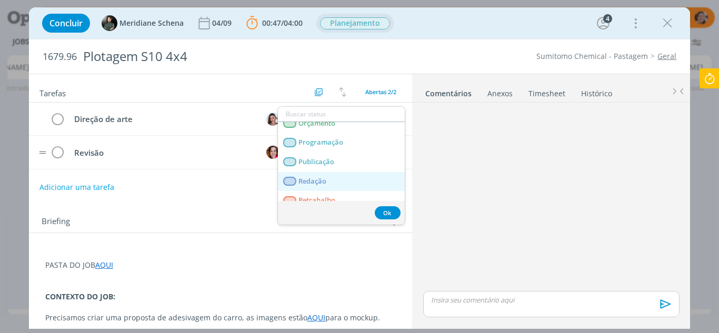
scroll to position [230, 0]
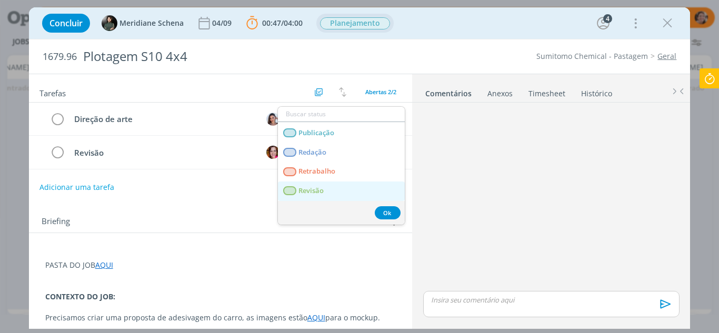
drag, startPoint x: 334, startPoint y: 190, endPoint x: 343, endPoint y: 190, distance: 9.0
click at [334, 190] on link "Revisão" at bounding box center [341, 191] width 127 height 19
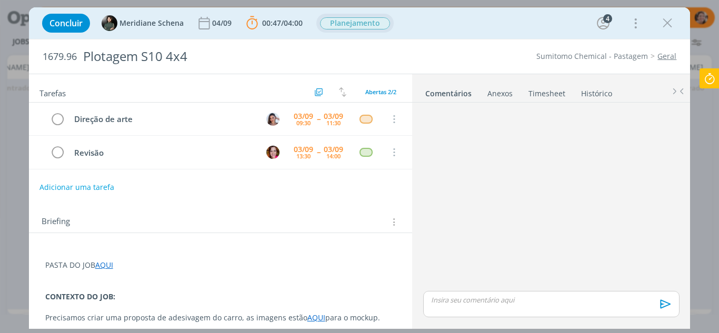
click at [719, 83] on icon at bounding box center [709, 78] width 19 height 21
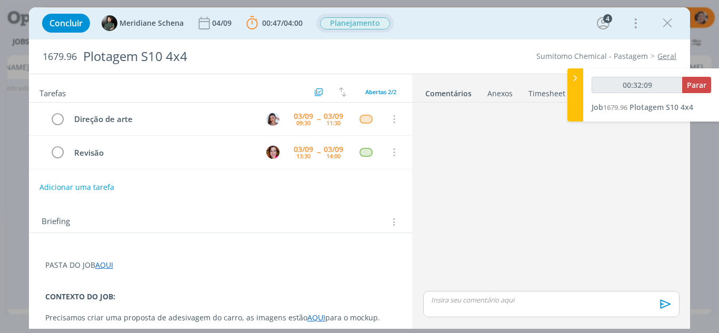
type input "00:32:10"
click at [696, 87] on span "Parar" at bounding box center [696, 85] width 19 height 10
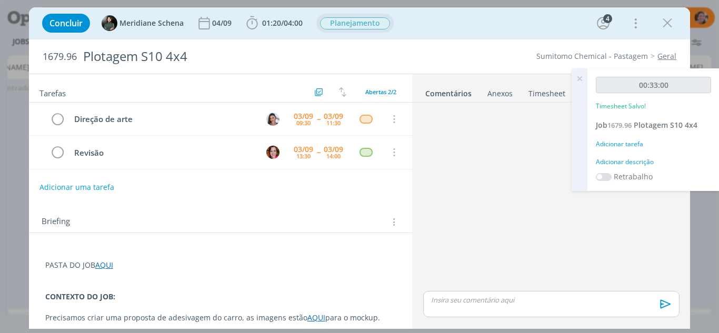
click at [581, 76] on icon at bounding box center [579, 78] width 19 height 21
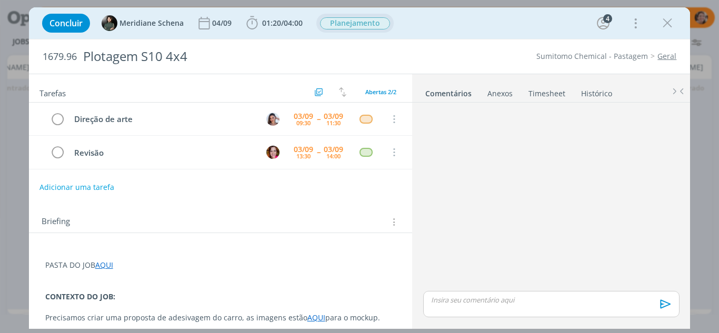
click at [546, 93] on link "Timesheet" at bounding box center [547, 91] width 38 height 15
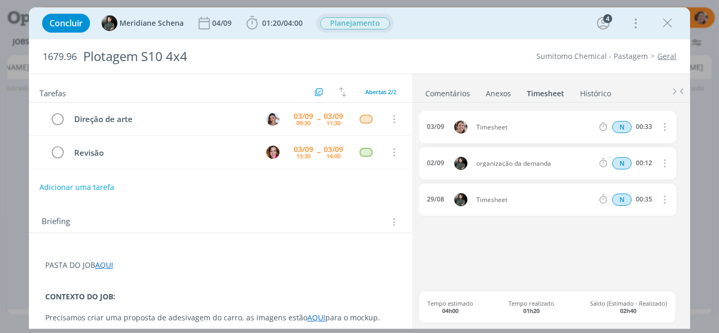
click at [664, 126] on icon "dialog" at bounding box center [665, 127] width 12 height 13
click at [618, 156] on link "Editar" at bounding box center [634, 162] width 83 height 17
drag, startPoint x: 521, startPoint y: 126, endPoint x: 465, endPoint y: 128, distance: 56.4
click at [465, 128] on div "03/09 09:44 Timesheet Selecione a tarefa N 00:33" at bounding box center [547, 127] width 257 height 32
click at [652, 126] on input "00:33" at bounding box center [643, 128] width 23 height 12
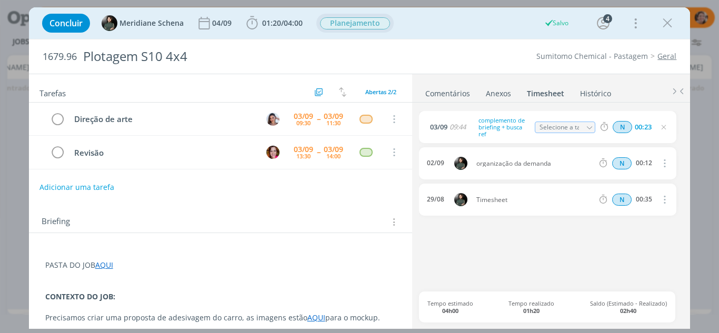
type input "00:23"
click at [665, 130] on icon "dialog" at bounding box center [664, 127] width 8 height 8
click at [671, 26] on icon "dialog" at bounding box center [668, 23] width 16 height 16
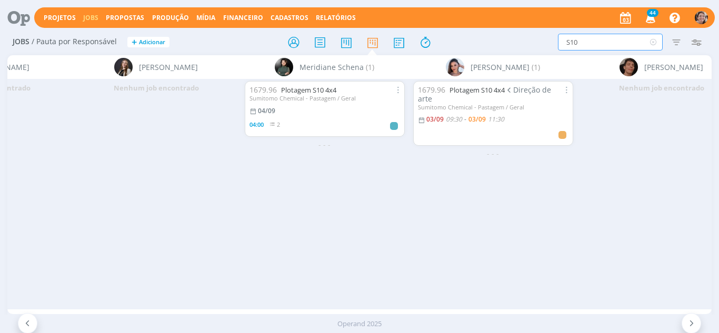
drag, startPoint x: 528, startPoint y: 42, endPoint x: 496, endPoint y: 47, distance: 32.5
click at [498, 46] on div "S10 Filtrar Filtrar Limpar S10 Tipo Jobs e Tarefas Data Personalizado a Situaçã…" at bounding box center [594, 42] width 224 height 17
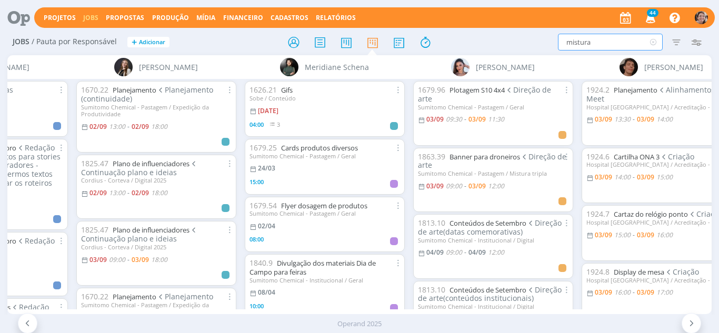
type input "mistura"
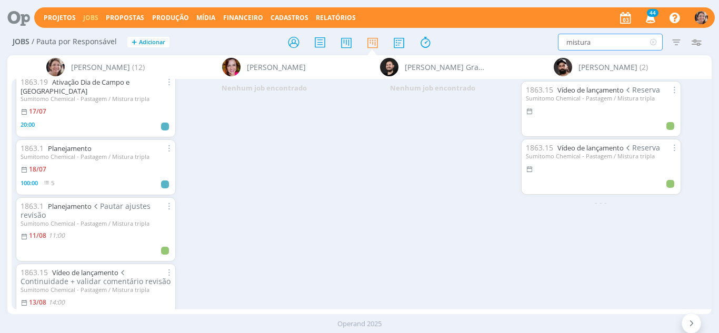
scroll to position [316, 0]
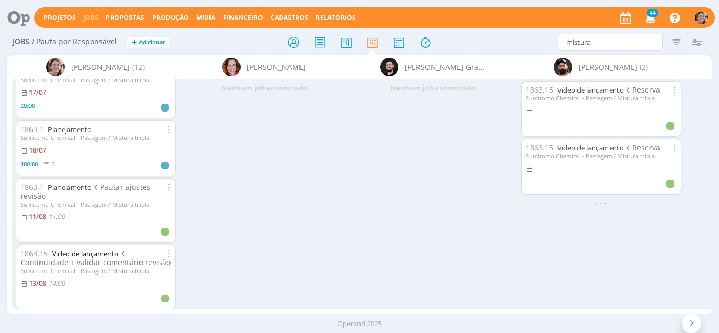
click at [88, 249] on link "Vídeo de lançamento" at bounding box center [85, 253] width 66 height 9
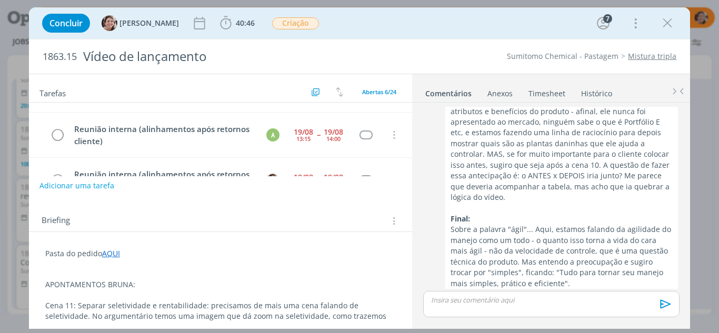
scroll to position [53, 0]
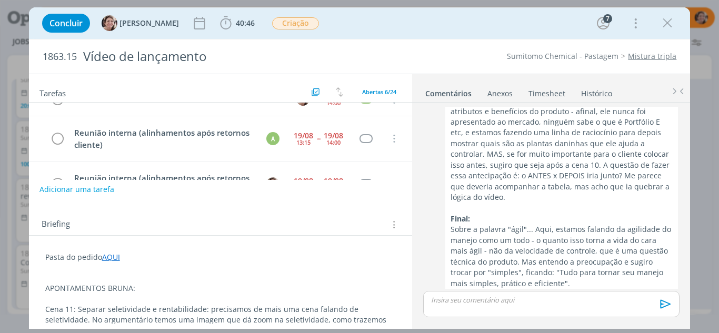
click at [131, 272] on p "dialog" at bounding box center [220, 268] width 351 height 11
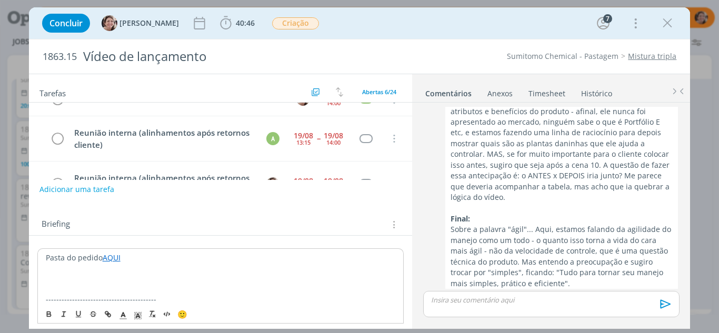
click at [115, 298] on p "------------------------------------------" at bounding box center [221, 299] width 350 height 11
click at [115, 293] on p "dialog" at bounding box center [221, 289] width 350 height 11
click at [220, 28] on icon "dialog" at bounding box center [225, 22] width 11 height 13
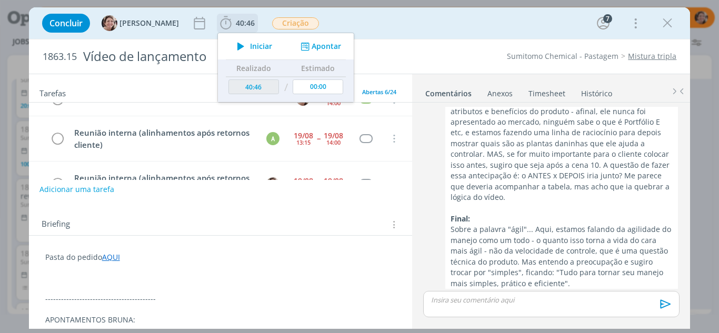
click at [235, 46] on icon "dialog" at bounding box center [241, 46] width 18 height 14
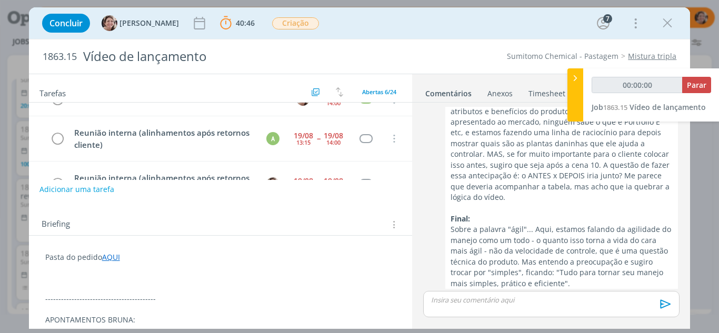
click at [64, 292] on p "dialog" at bounding box center [220, 288] width 351 height 11
click at [120, 293] on p "02.09.25" at bounding box center [220, 288] width 351 height 11
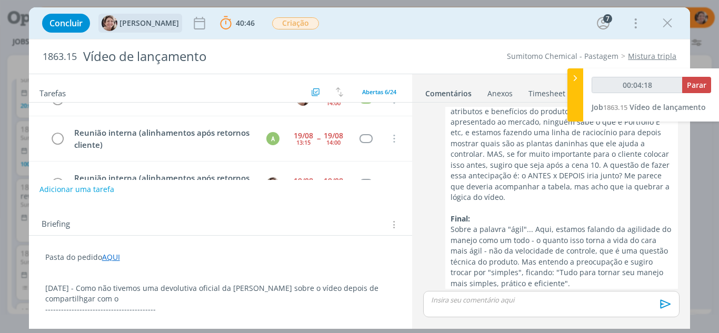
type input "00:04:19"
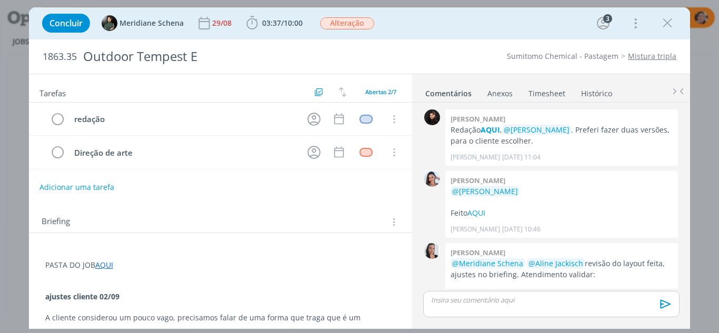
scroll to position [161, 0]
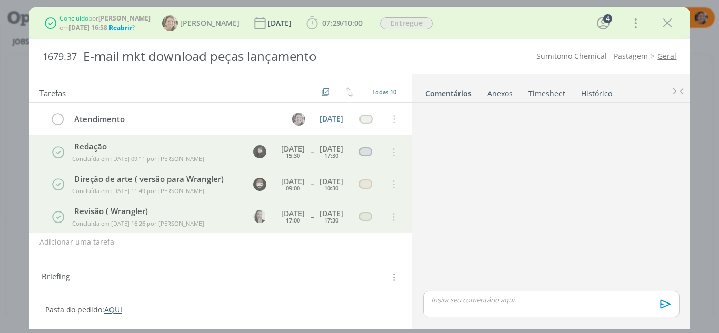
click at [672, 19] on icon "dialog" at bounding box center [668, 23] width 16 height 16
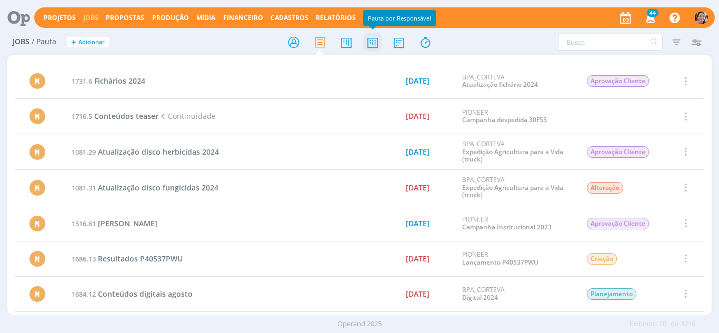
click at [375, 48] on icon at bounding box center [372, 42] width 19 height 21
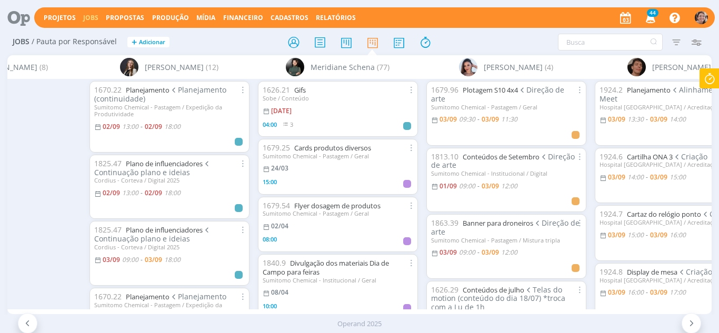
scroll to position [0, 2073]
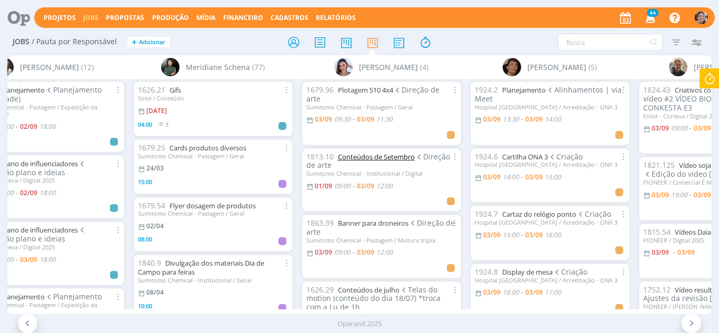
click at [393, 157] on link "Conteúdos de Setembro" at bounding box center [376, 156] width 77 height 9
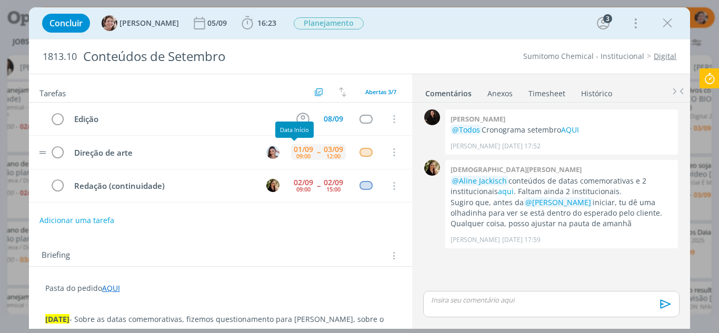
click at [304, 150] on div "01/09" at bounding box center [303, 149] width 19 height 7
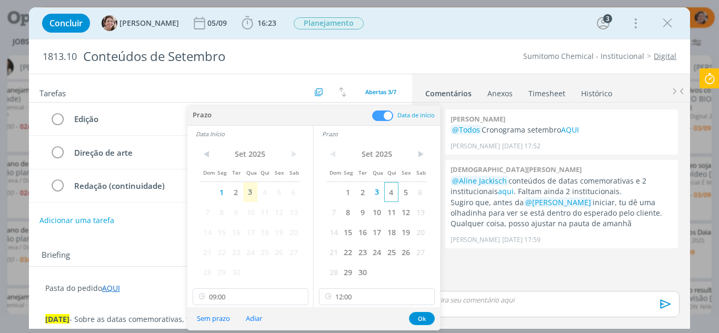
click at [389, 194] on span "4" at bounding box center [391, 192] width 14 height 20
click at [270, 194] on span "4" at bounding box center [265, 192] width 14 height 20
click at [417, 316] on button "Ok" at bounding box center [422, 318] width 26 height 13
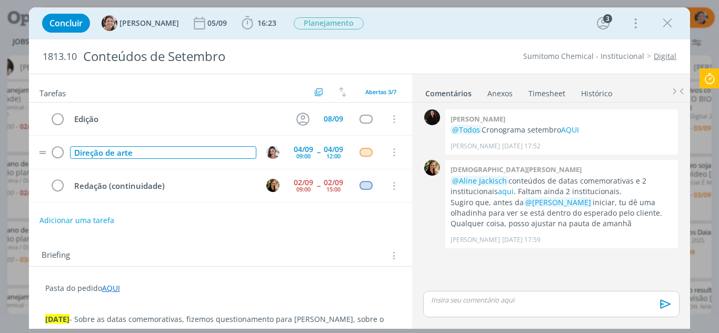
click at [156, 155] on div "Direção de arte" at bounding box center [163, 152] width 187 height 13
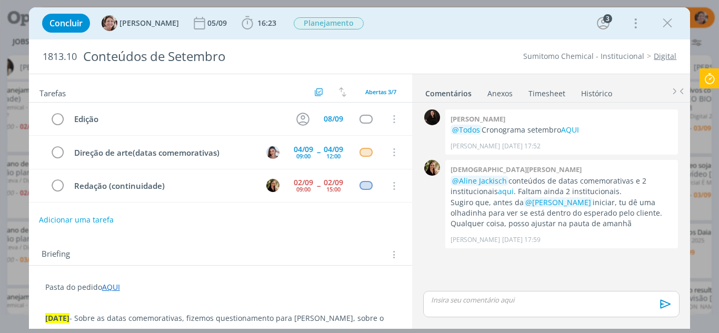
click at [87, 220] on button "Adicionar uma tarefa" at bounding box center [76, 220] width 75 height 18
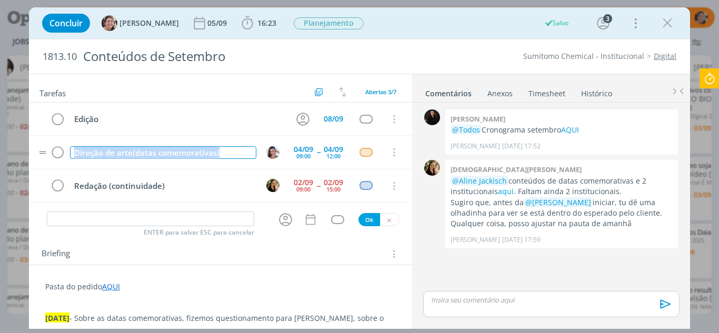
drag, startPoint x: 223, startPoint y: 152, endPoint x: 66, endPoint y: 155, distance: 157.0
click at [66, 155] on tr "Direção de arte(datas comemorativas) [DATE] 09:00 -- [DATE] 12:00 Cancelar" at bounding box center [221, 152] width 384 height 33
copy div "Direção de arte(datas comemorativas)"
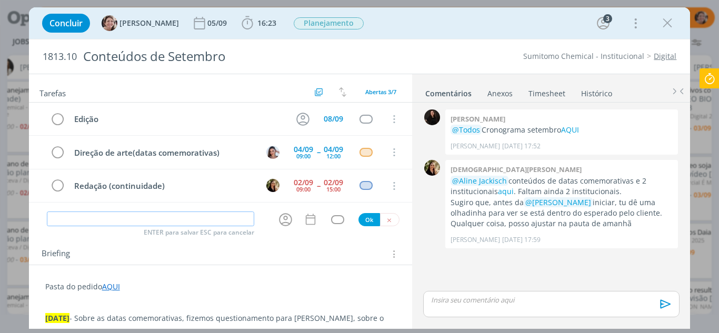
click at [72, 216] on input "dialog" at bounding box center [151, 219] width 208 height 15
paste input "Direção de arte(datas comemorativas)"
drag, startPoint x: 185, startPoint y: 219, endPoint x: 109, endPoint y: 221, distance: 75.8
click at [109, 221] on input "Direção de arte(datas comemorativas)" at bounding box center [151, 219] width 208 height 15
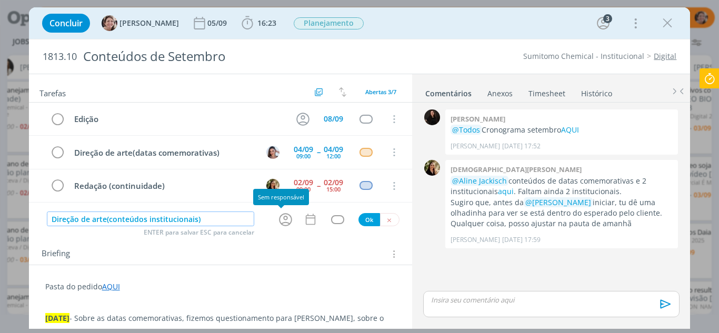
click at [288, 215] on icon "dialog" at bounding box center [286, 220] width 16 height 16
type input "Direção de arte(conteúdos institucionais)"
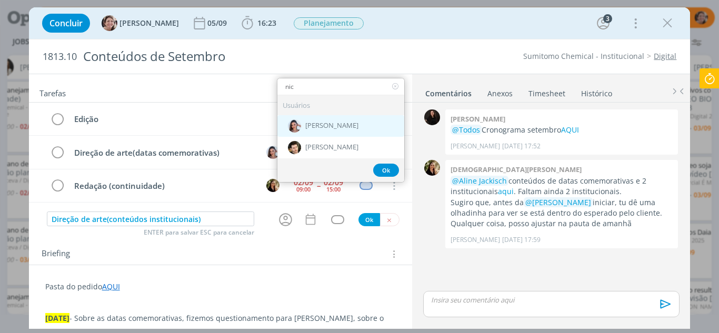
type input "nic"
click at [328, 126] on span "[PERSON_NAME]" at bounding box center [331, 126] width 53 height 8
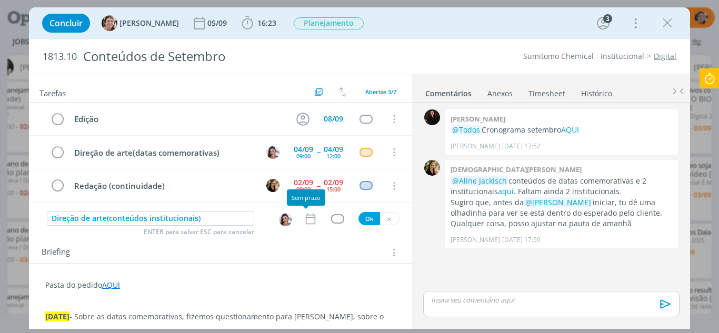
click at [304, 216] on icon "dialog" at bounding box center [311, 219] width 14 height 14
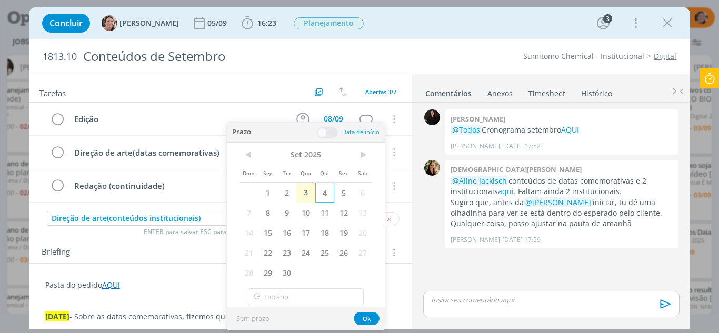
click at [325, 189] on span "4" at bounding box center [324, 193] width 19 height 20
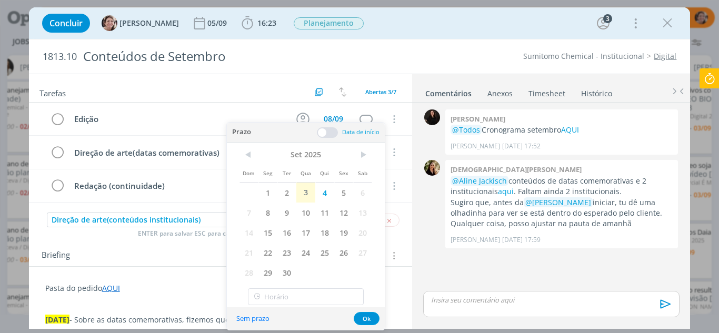
click at [321, 135] on span at bounding box center [327, 132] width 21 height 11
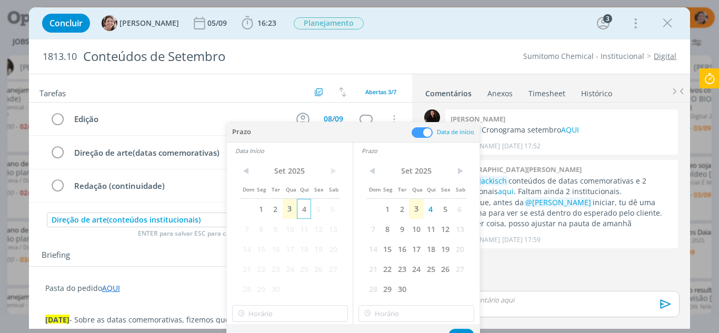
click at [305, 210] on span "4" at bounding box center [304, 209] width 14 height 20
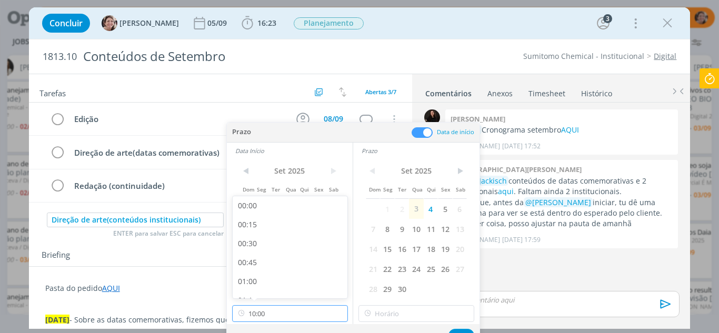
click at [275, 313] on input "10:00" at bounding box center [290, 313] width 116 height 17
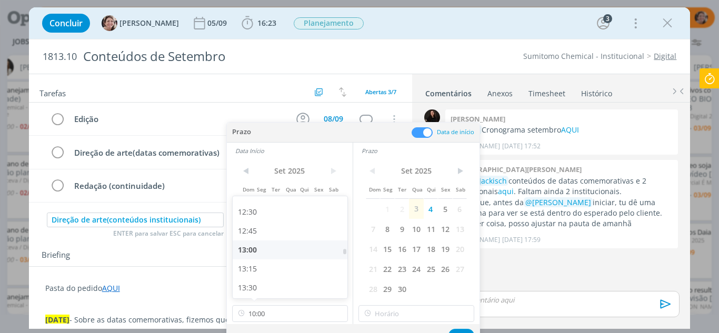
click at [261, 248] on div "13:00" at bounding box center [292, 250] width 118 height 19
type input "13:00"
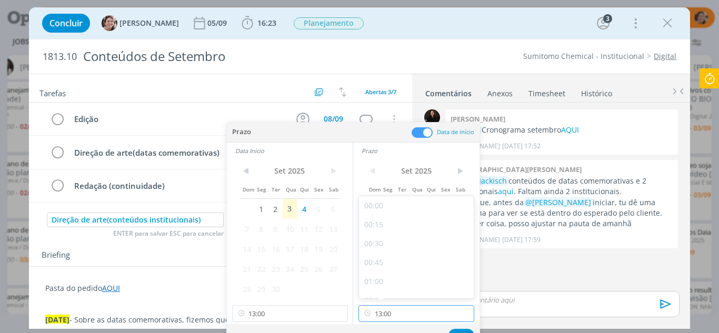
click at [425, 313] on input "13:00" at bounding box center [417, 313] width 116 height 17
click at [384, 242] on div "18:00" at bounding box center [418, 243] width 118 height 19
type input "18:00"
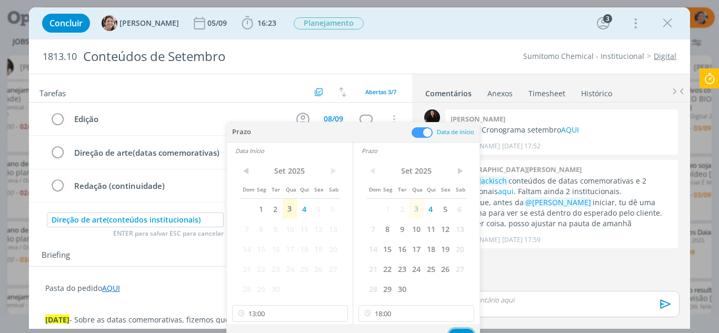
click at [457, 330] on button "Ok" at bounding box center [462, 335] width 26 height 13
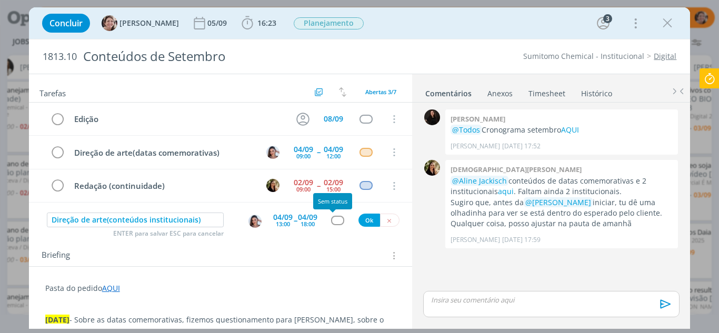
click at [336, 214] on div "Direção de arte(conteúdos institucionais) ENTER para salvar ESC para cancelar […" at bounding box center [221, 220] width 384 height 19
click at [331, 224] on div "dialog" at bounding box center [337, 220] width 13 height 9
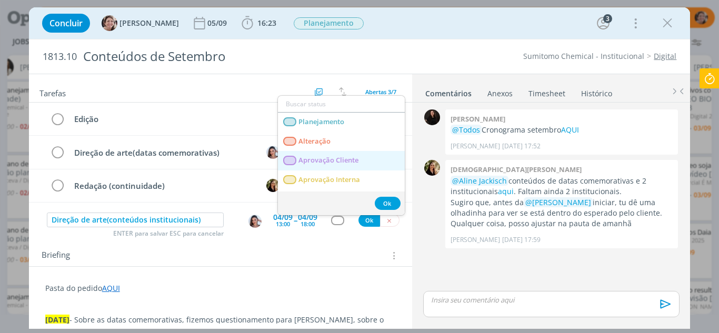
scroll to position [53, 0]
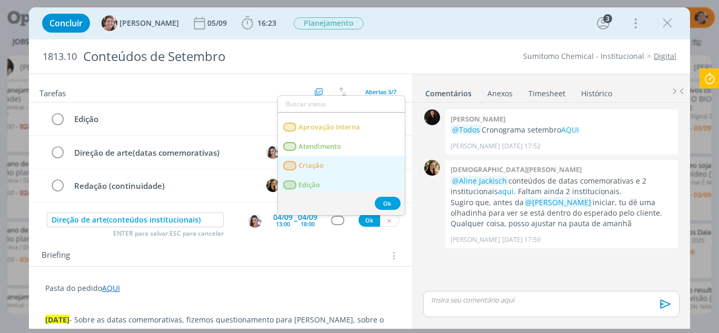
click at [324, 161] on link "Criação" at bounding box center [341, 165] width 127 height 19
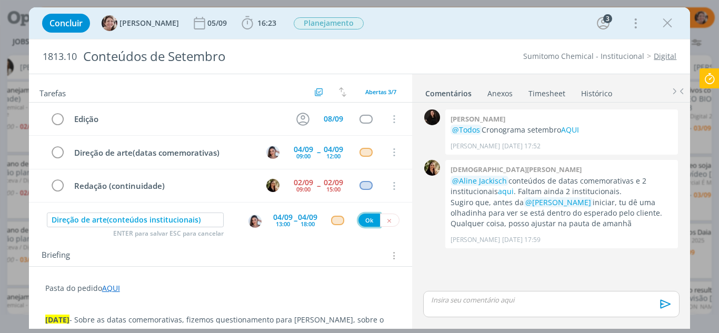
click at [367, 225] on button "Ok" at bounding box center [370, 220] width 22 height 13
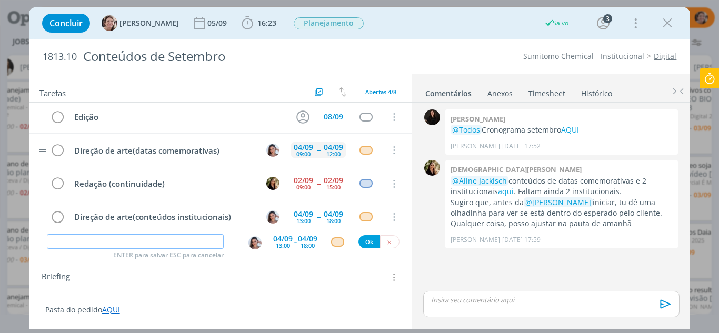
scroll to position [0, 0]
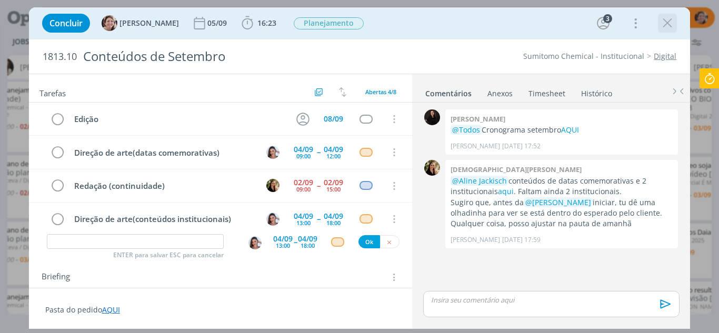
click at [668, 24] on icon "dialog" at bounding box center [668, 23] width 16 height 16
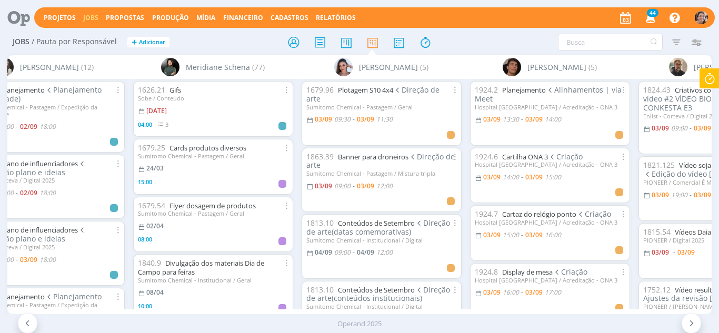
click at [705, 80] on icon at bounding box center [709, 78] width 19 height 21
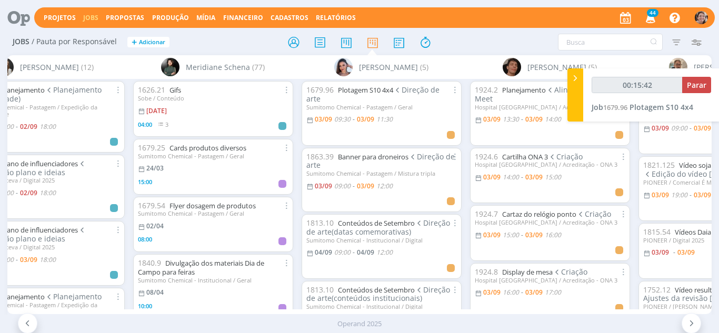
type input "00:15:43"
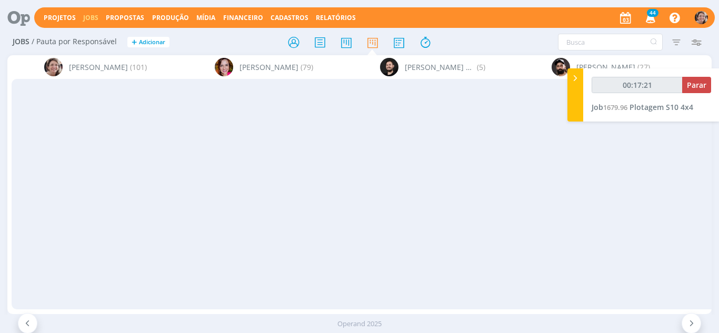
scroll to position [0, 2073]
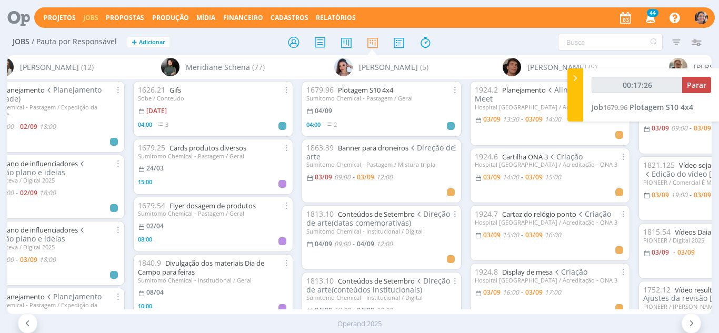
drag, startPoint x: 460, startPoint y: 314, endPoint x: 429, endPoint y: 318, distance: 30.8
click at [429, 318] on div "Projetos Jobs Propostas Produção [GEOGRAPHIC_DATA] Financeiro Cadastros Relatór…" at bounding box center [359, 166] width 719 height 333
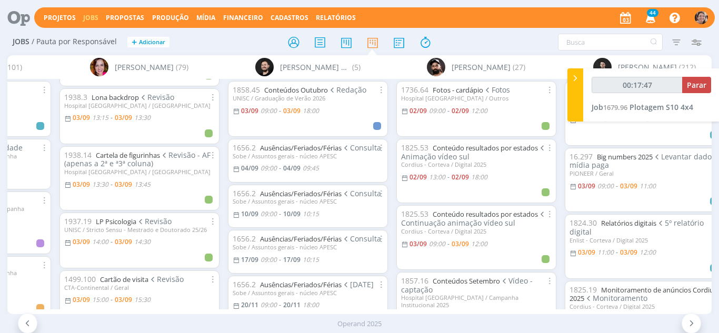
scroll to position [421, 0]
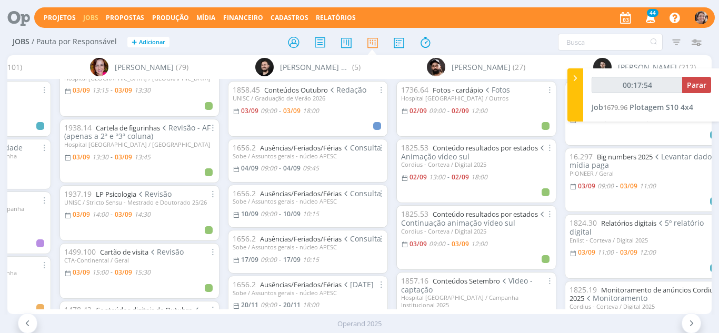
type input "00:17:55"
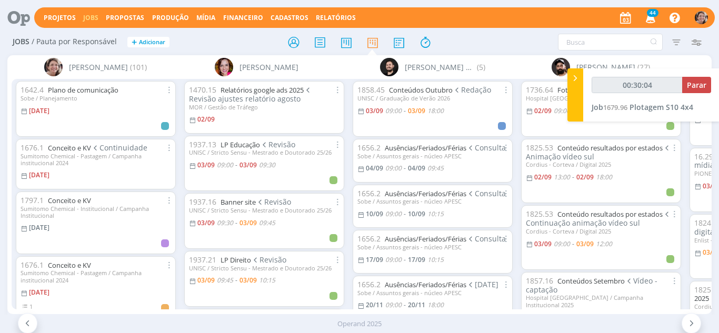
type input "00:31:04"
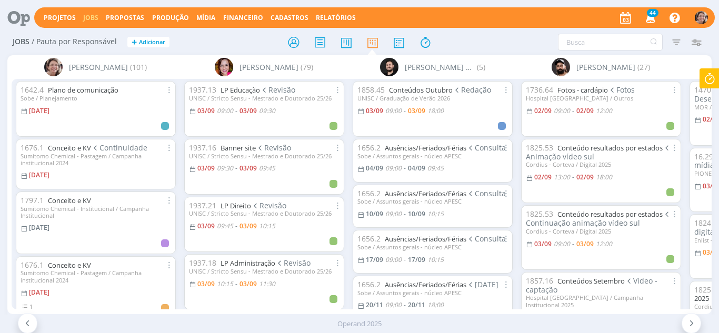
scroll to position [421, 0]
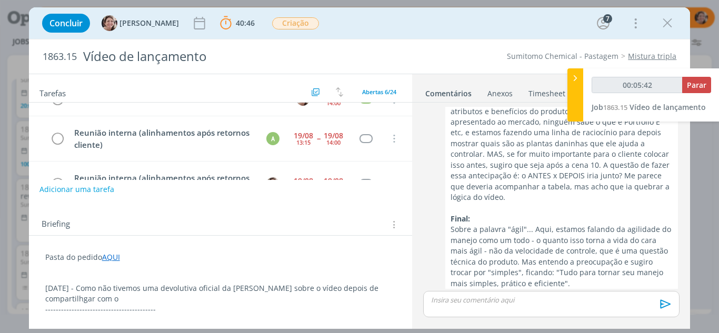
scroll to position [105, 0]
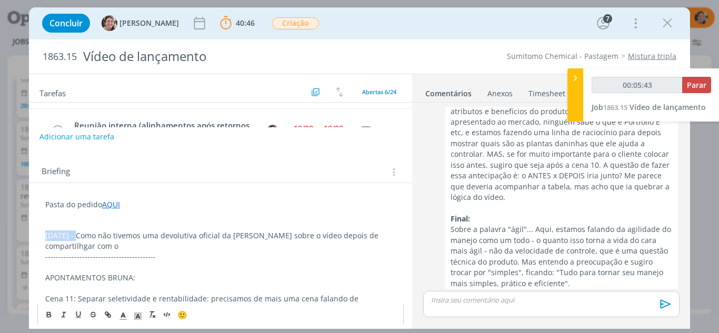
drag, startPoint x: 76, startPoint y: 234, endPoint x: 41, endPoint y: 245, distance: 37.5
click at [52, 318] on icon "dialog" at bounding box center [49, 314] width 8 height 8
click at [142, 320] on icon "dialog" at bounding box center [137, 315] width 9 height 9
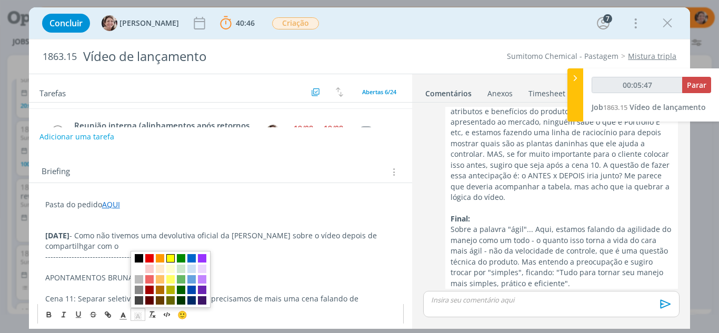
click at [172, 258] on span "dialog" at bounding box center [170, 258] width 8 height 8
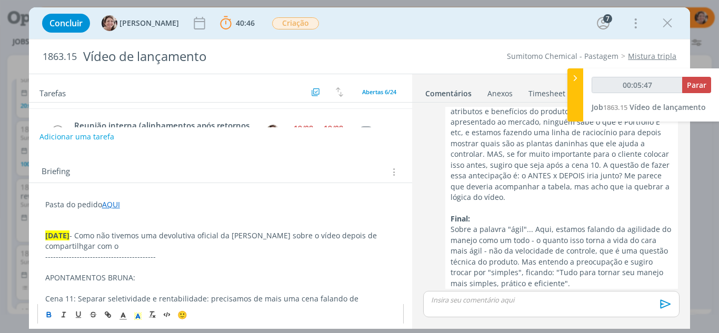
click at [153, 240] on p "02.09.25 - Como não tivemos uma devolutiva oficial da Bruna sobre o vídeo depoi…" at bounding box center [220, 241] width 351 height 21
type input "00:05:52"
click at [80, 248] on p "02.09.25 - Como não tivemos uma devolutiva oficial da Bruna sobre o vídeo depoi…" at bounding box center [220, 241] width 351 height 21
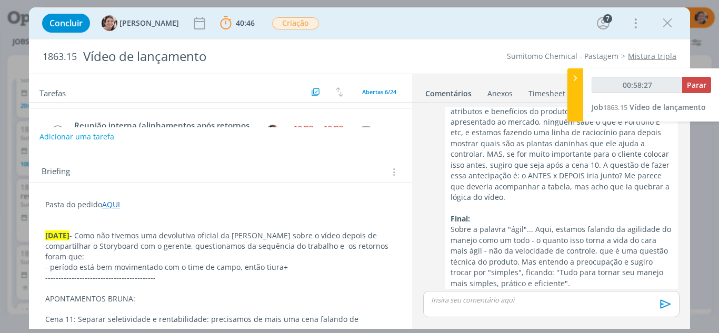
type input "00:59:27"
